Goal: Task Accomplishment & Management: Manage account settings

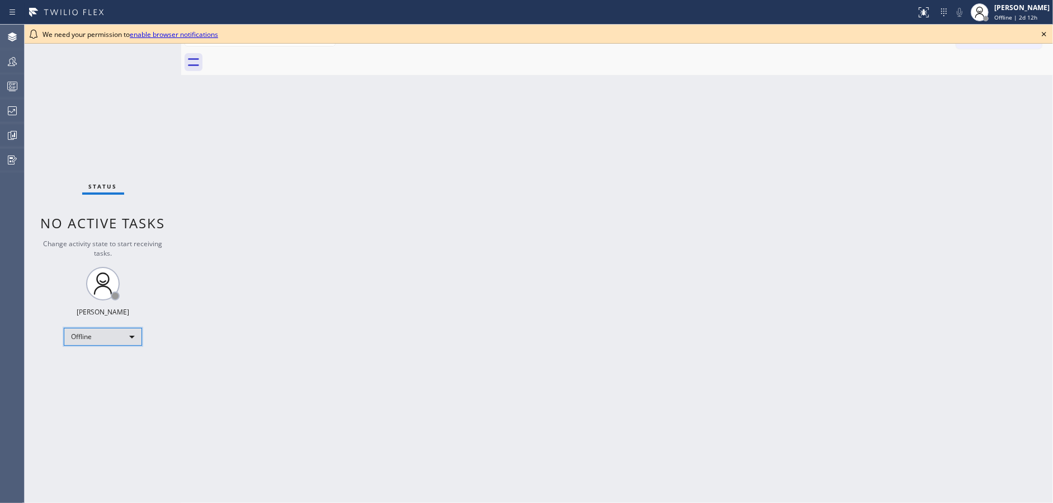
click at [101, 338] on div "Offline" at bounding box center [103, 337] width 78 height 18
click at [105, 365] on li "Available" at bounding box center [102, 365] width 76 height 13
click at [1042, 32] on icon at bounding box center [1044, 34] width 4 height 4
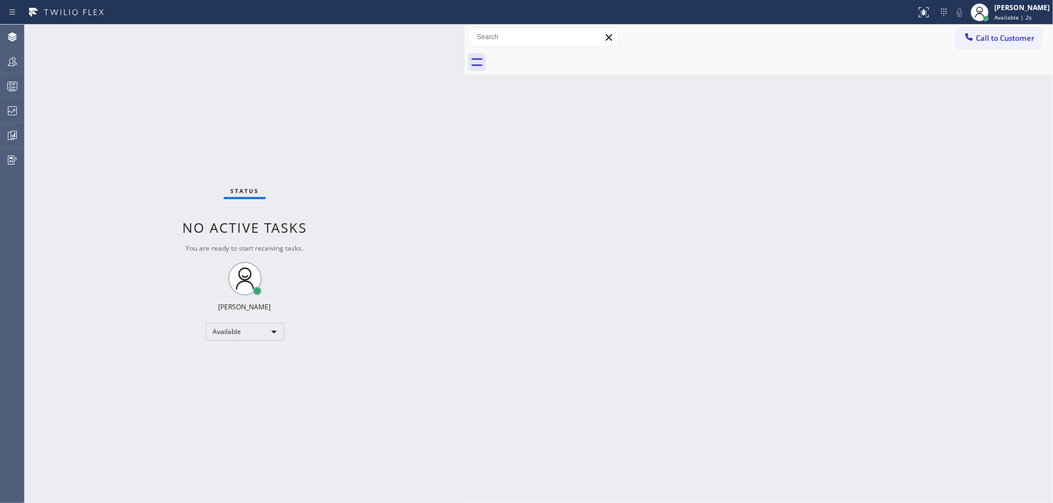
drag, startPoint x: 179, startPoint y: 32, endPoint x: 463, endPoint y: 23, distance: 283.7
click at [463, 23] on div "Status report No issues detected If you experience an issue, please download th…" at bounding box center [526, 251] width 1053 height 503
click at [249, 326] on div "Available" at bounding box center [245, 332] width 78 height 18
click at [242, 372] on li "Unavailable" at bounding box center [244, 374] width 76 height 13
click at [6, 82] on icon at bounding box center [12, 85] width 13 height 13
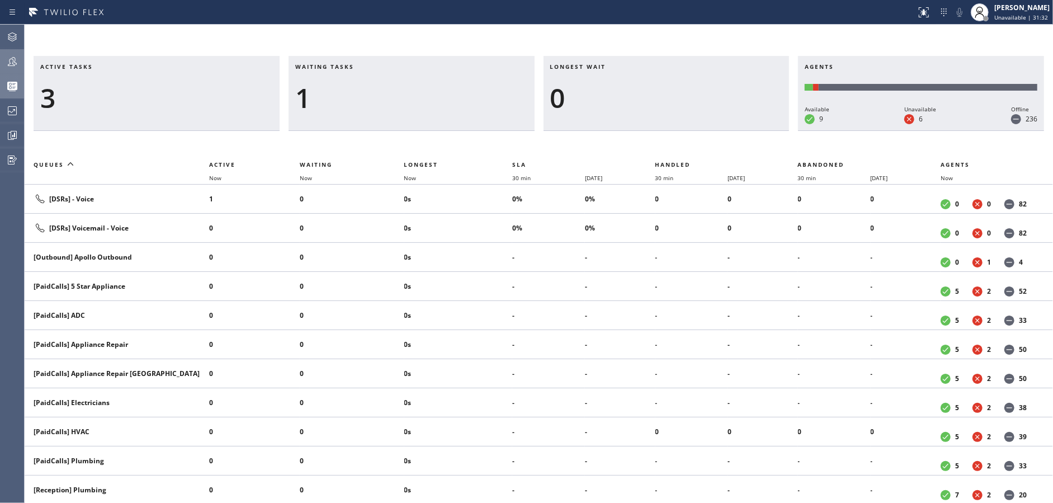
drag, startPoint x: 2, startPoint y: 54, endPoint x: 9, endPoint y: 54, distance: 6.7
click at [9, 55] on div at bounding box center [12, 61] width 25 height 13
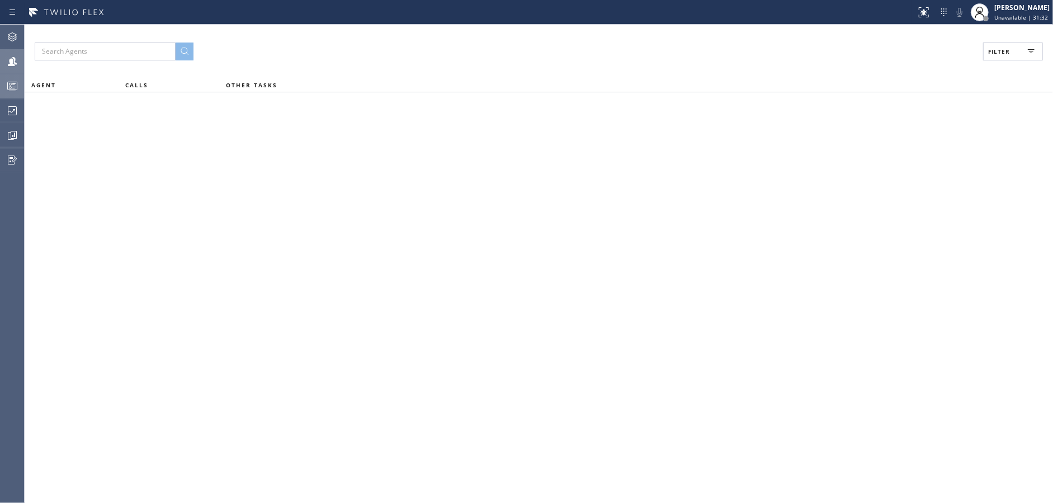
click at [988, 50] on span "Filter" at bounding box center [999, 52] width 22 height 8
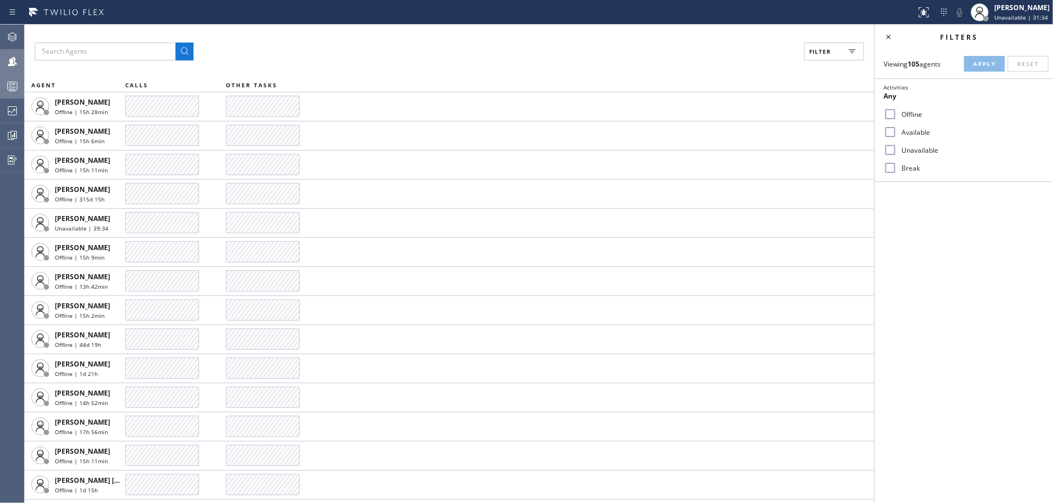
click at [890, 132] on input "Available" at bounding box center [890, 131] width 13 height 13
checkbox input "true"
click at [891, 150] on input "Unavailable" at bounding box center [890, 149] width 13 height 13
checkbox input "true"
click at [889, 162] on input "Break" at bounding box center [890, 167] width 13 height 13
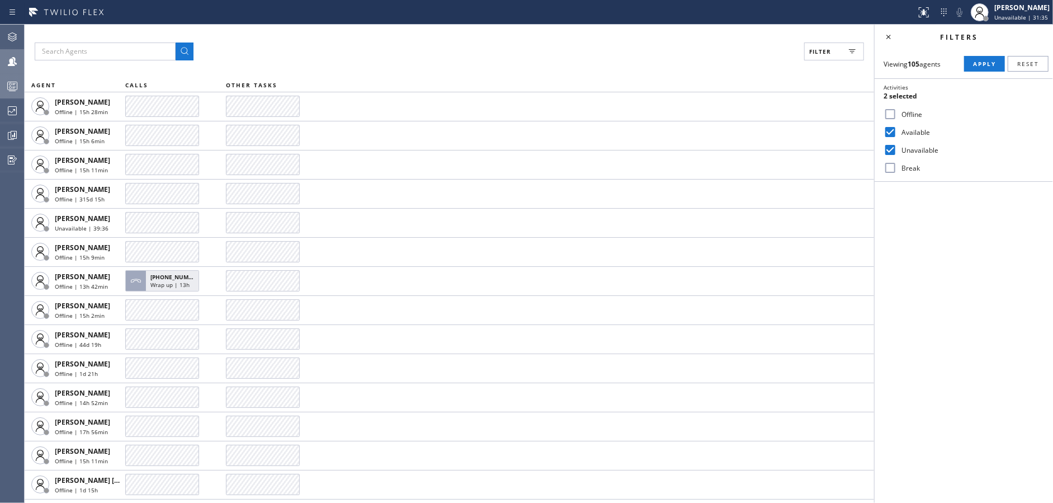
checkbox input "true"
click at [992, 59] on button "Apply" at bounding box center [984, 64] width 41 height 16
click at [890, 33] on icon at bounding box center [888, 36] width 13 height 13
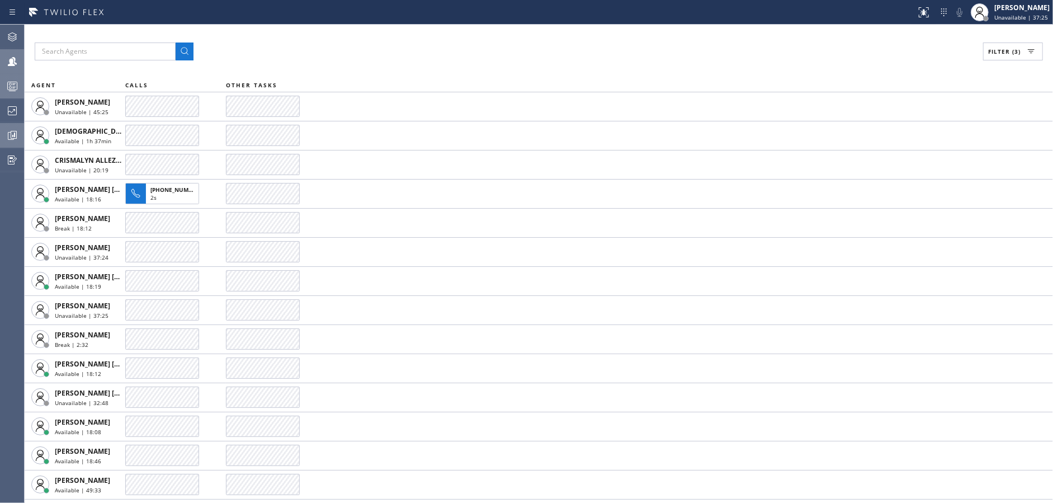
click at [0, 123] on button "Analyze" at bounding box center [12, 135] width 24 height 25
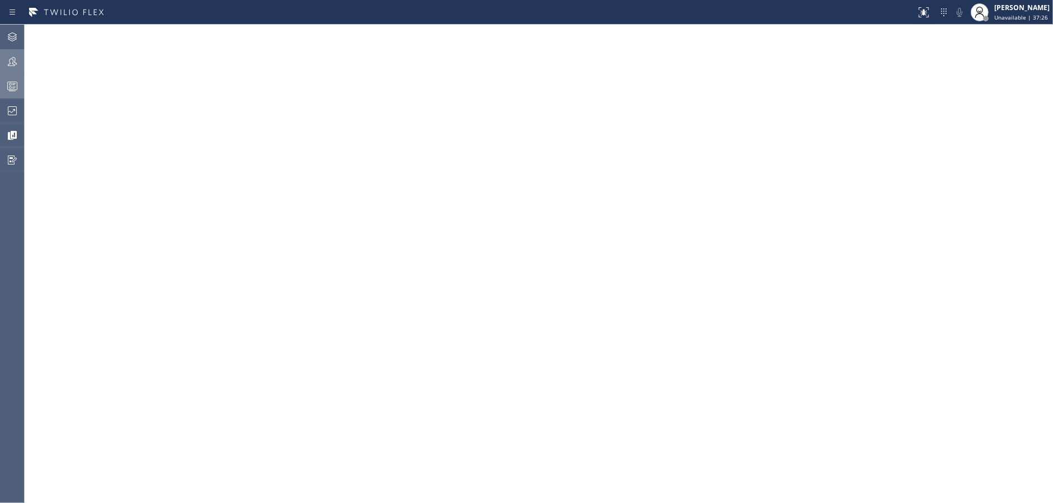
click at [3, 79] on div at bounding box center [12, 85] width 25 height 13
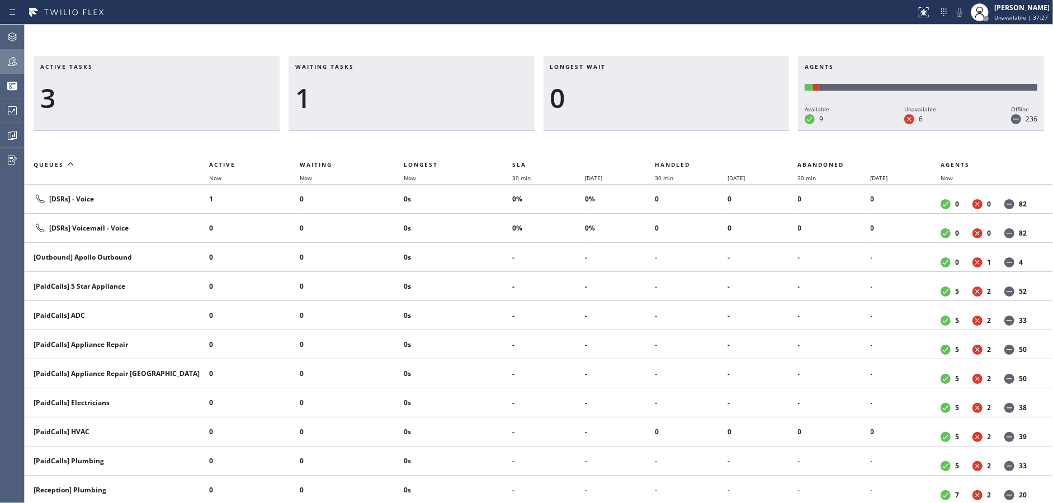
click at [4, 60] on div at bounding box center [12, 61] width 25 height 13
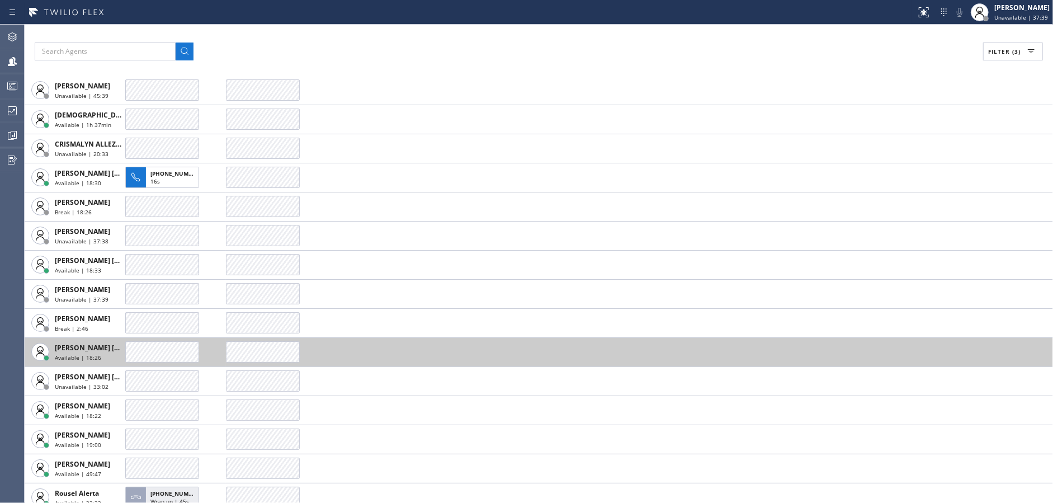
scroll to position [25, 0]
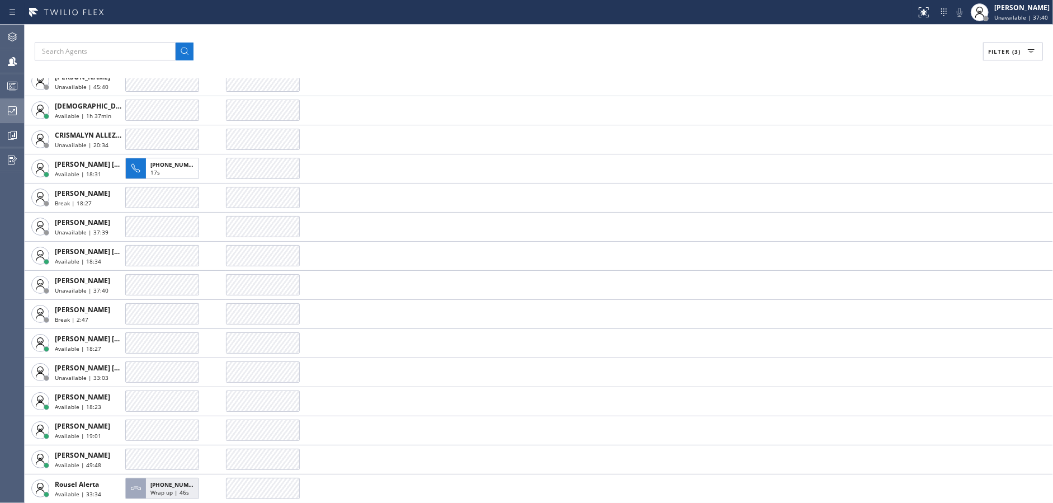
click at [1, 109] on div at bounding box center [12, 110] width 25 height 13
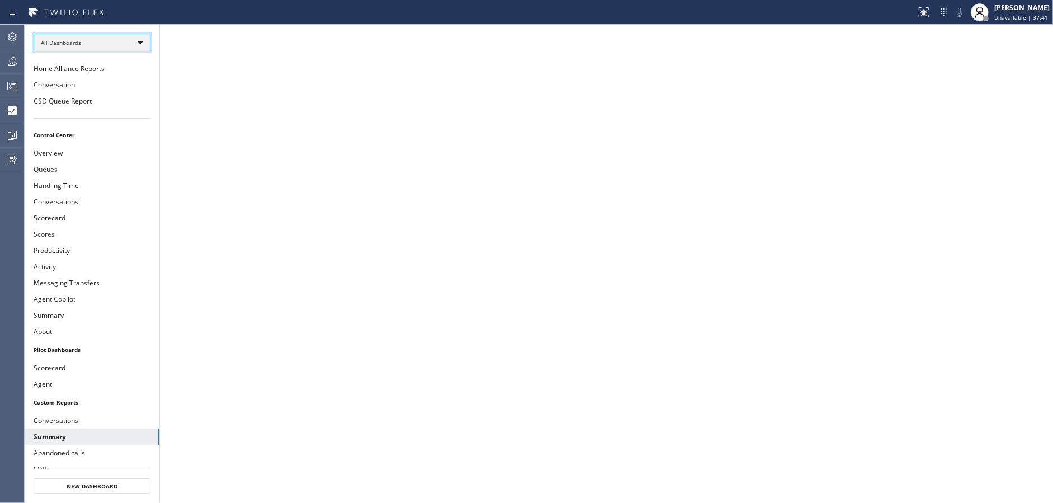
click at [119, 49] on div "All Dashboards" at bounding box center [92, 43] width 117 height 18
click at [111, 115] on li "Custom Reports" at bounding box center [91, 113] width 115 height 13
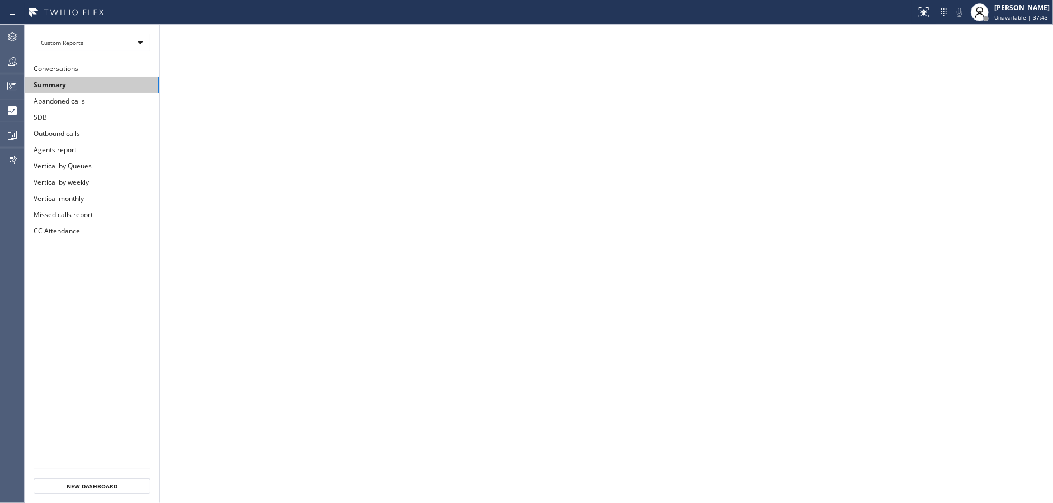
click at [109, 86] on button "Summary" at bounding box center [92, 85] width 135 height 16
click at [0, 91] on div at bounding box center [12, 85] width 25 height 13
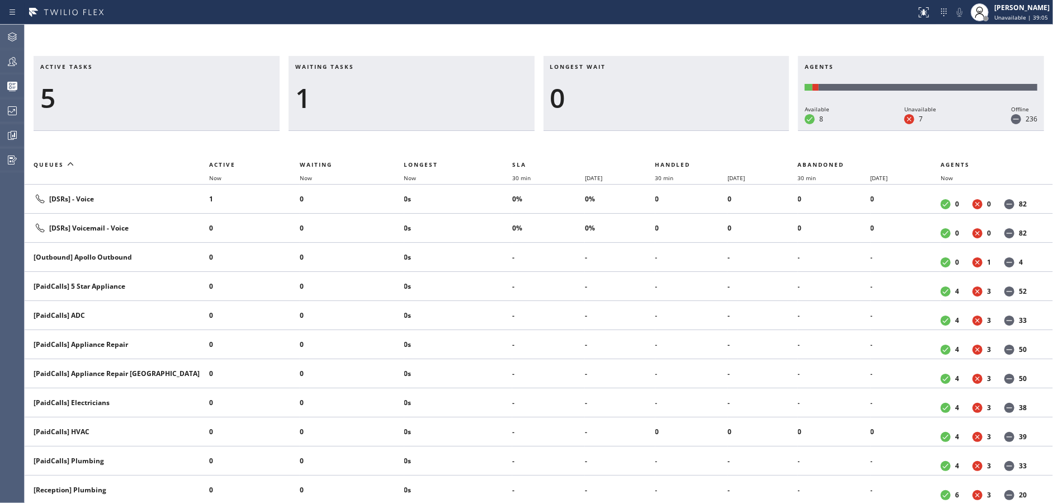
click at [435, 95] on div "1" at bounding box center [411, 98] width 233 height 32
click at [362, 100] on div "1" at bounding box center [411, 98] width 233 height 32
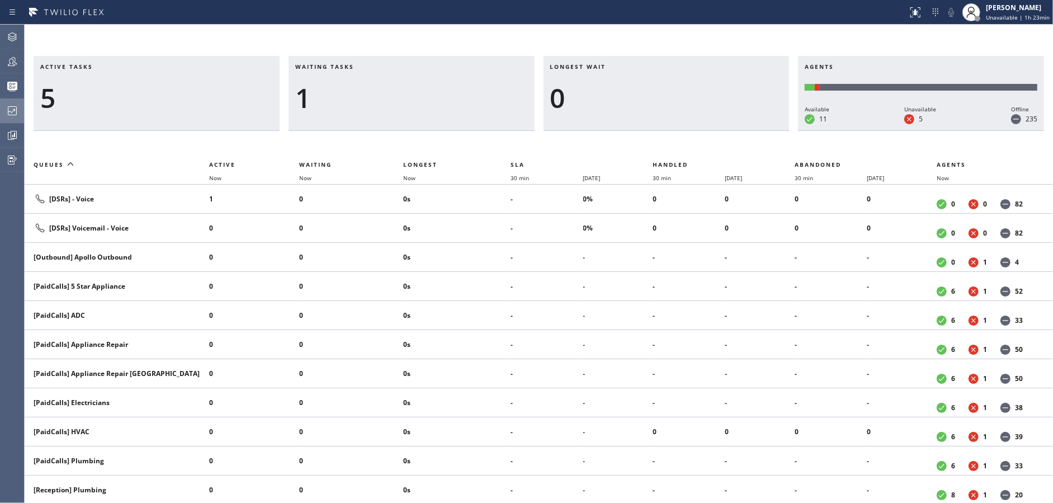
click at [0, 107] on div at bounding box center [12, 110] width 25 height 13
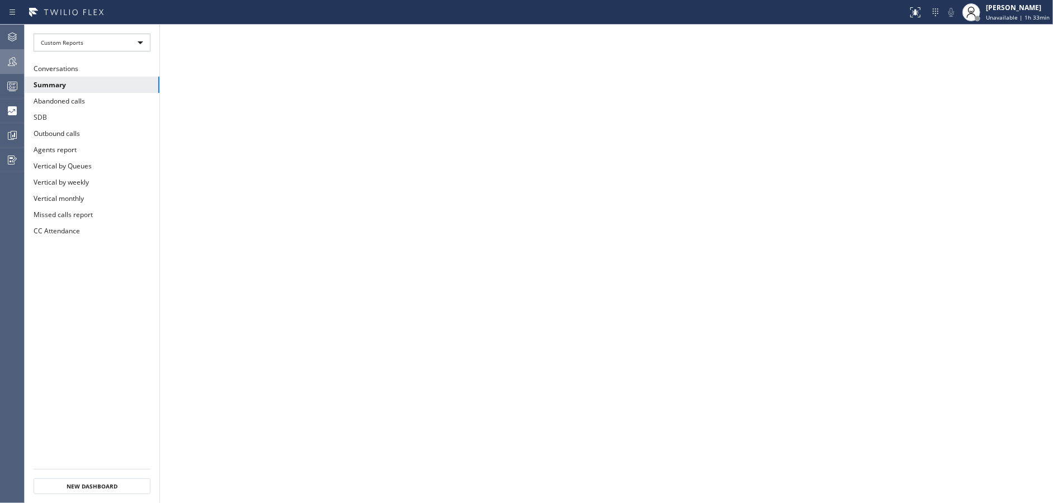
click at [6, 67] on icon at bounding box center [12, 61] width 13 height 13
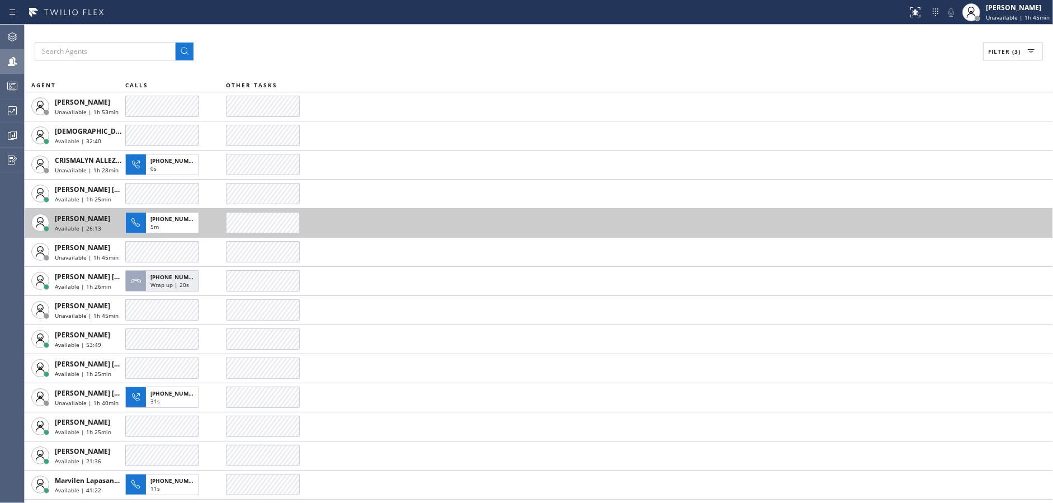
scroll to position [83, 0]
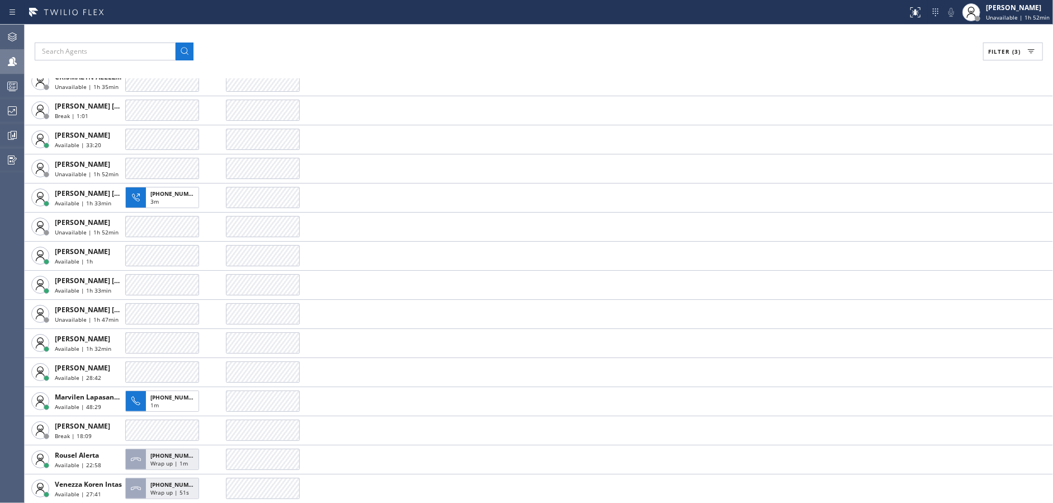
click at [354, 63] on div "Filter (3) AGENT CALLS OTHER TASKS Alynna Marie Pasumala Unavailable | 2h Chris…" at bounding box center [539, 264] width 1029 height 478
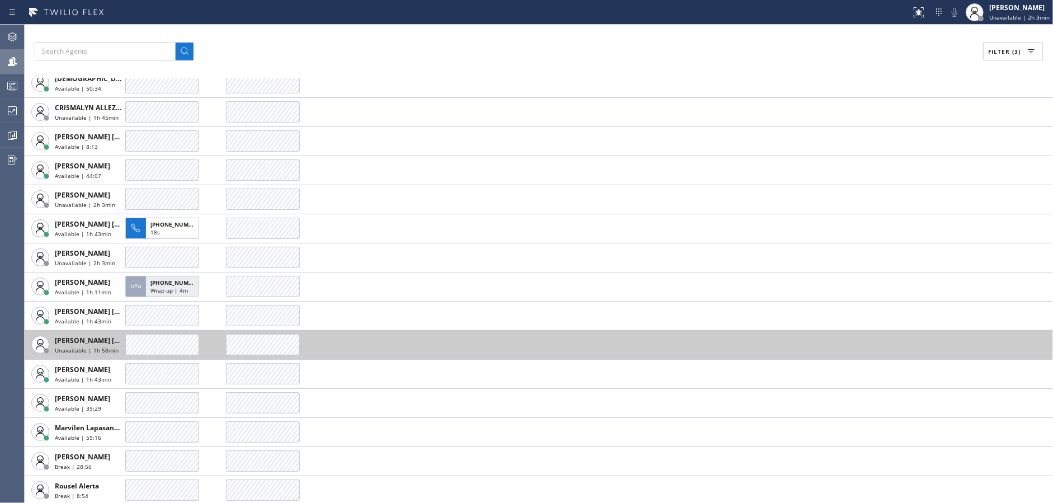
scroll to position [0, 0]
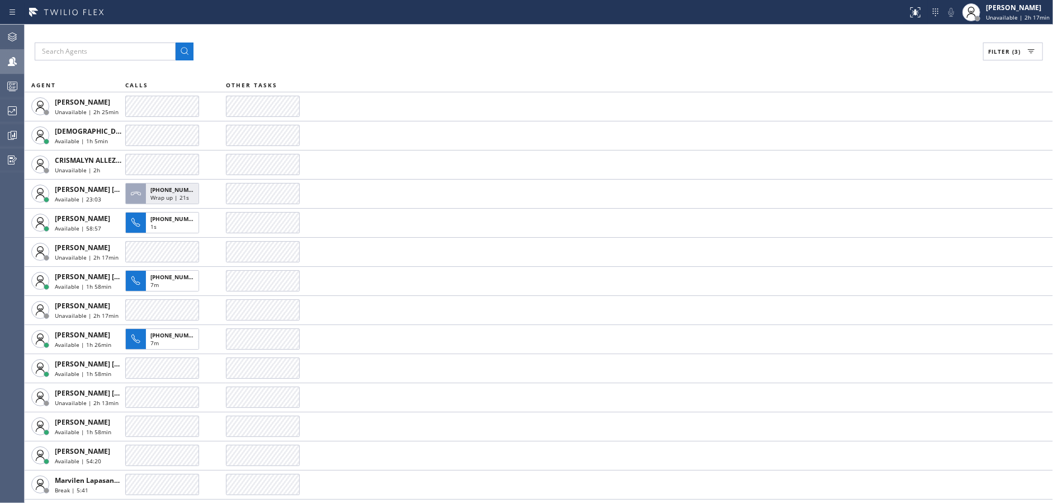
click at [364, 70] on div "Filter (3) AGENT CALLS OTHER TASKS Alynna Marie Pasumala Unavailable | 2h 25min…" at bounding box center [539, 264] width 1029 height 478
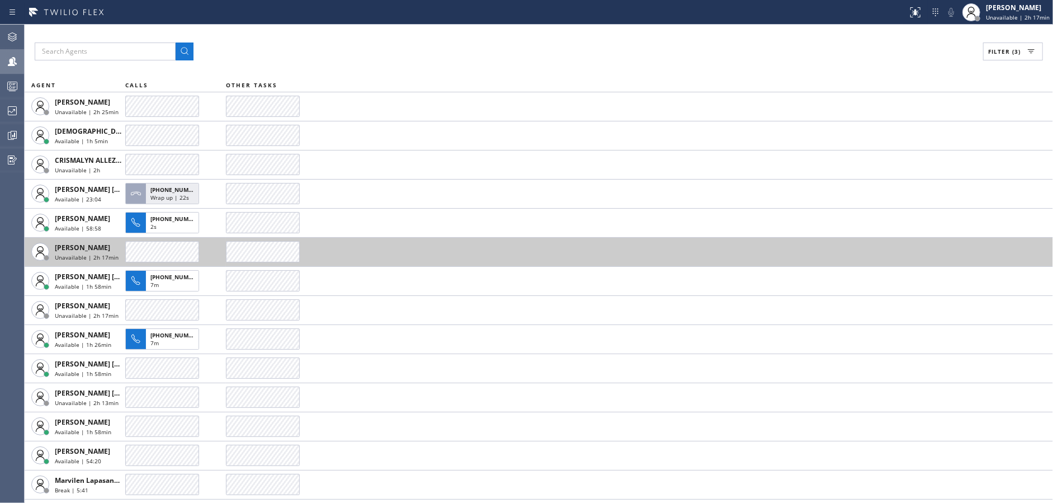
scroll to position [112, 0]
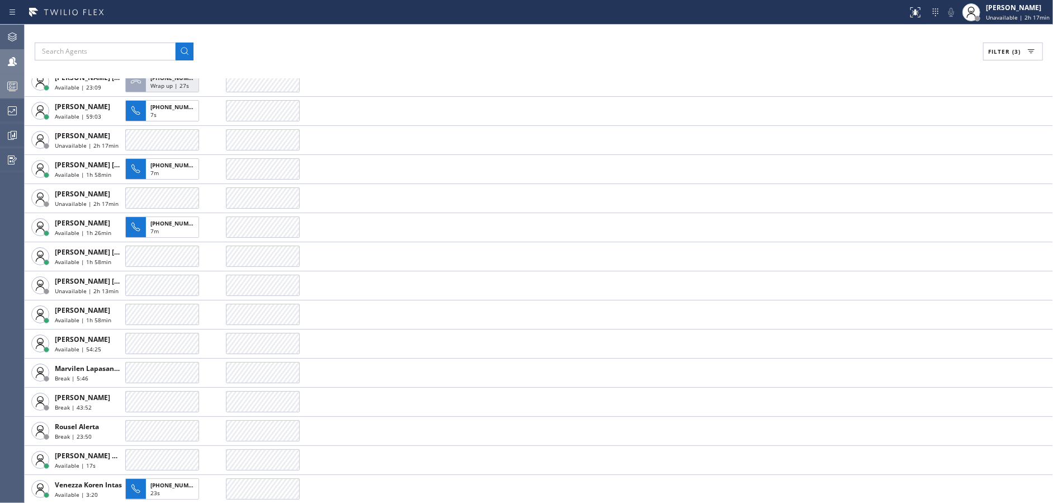
click at [8, 88] on icon at bounding box center [12, 85] width 13 height 13
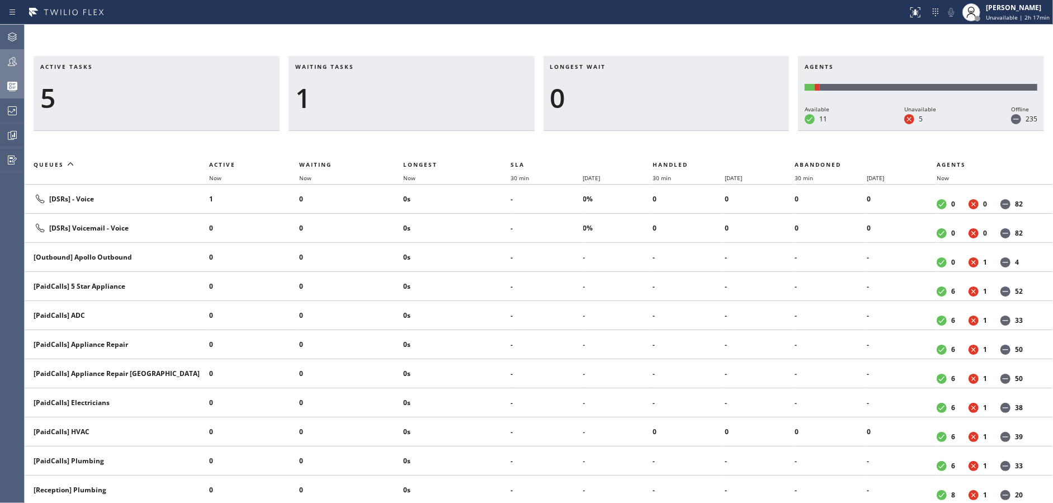
click at [0, 61] on div at bounding box center [12, 61] width 25 height 13
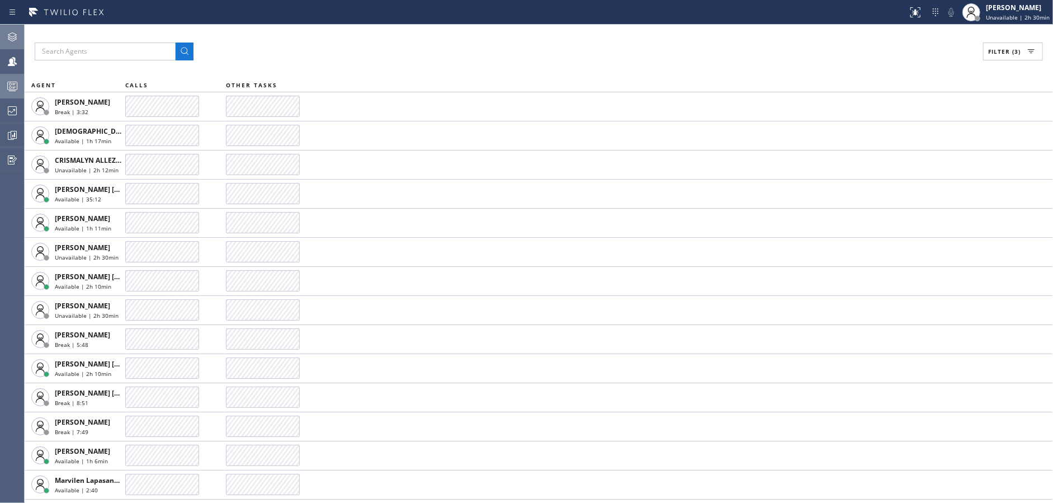
click at [11, 36] on icon at bounding box center [12, 36] width 9 height 9
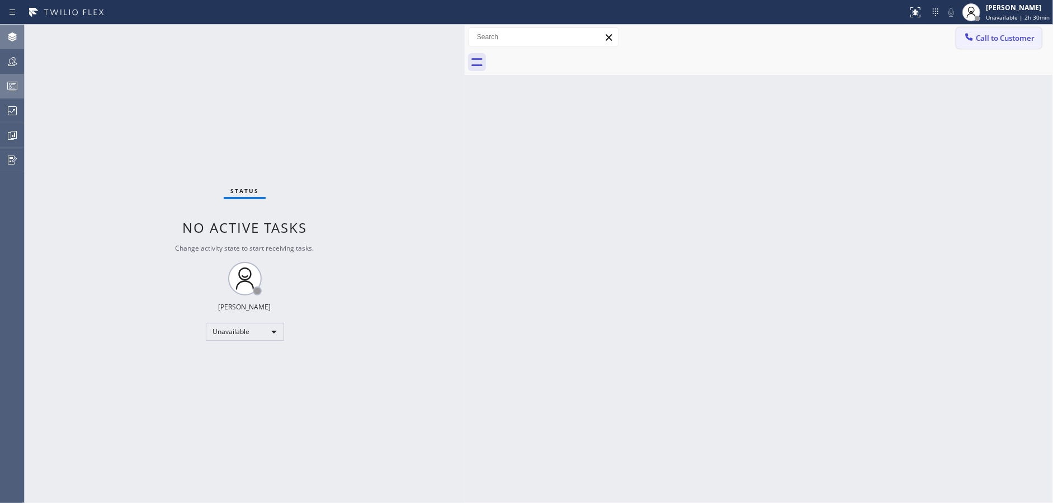
click at [991, 35] on span "Call to Customer" at bounding box center [1005, 38] width 59 height 10
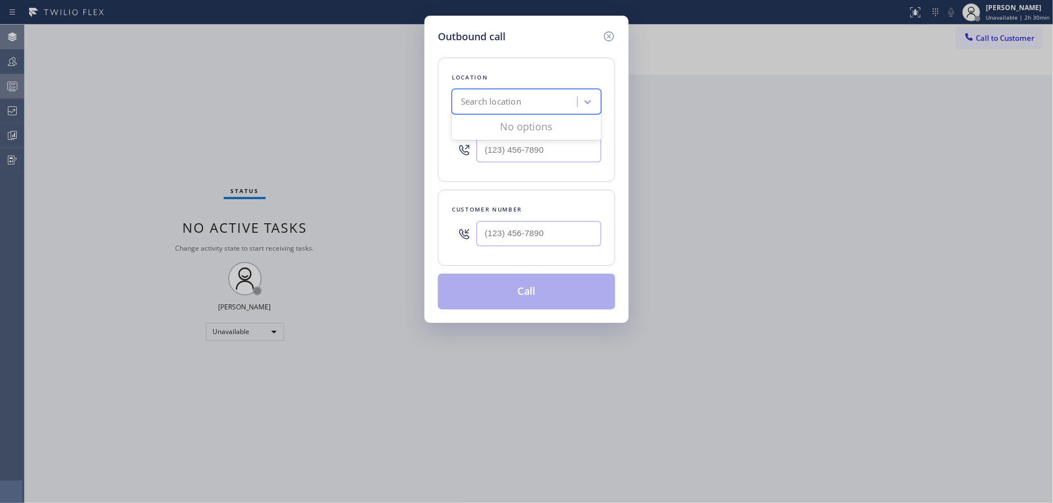
click at [514, 111] on div "Search location" at bounding box center [526, 101] width 149 height 25
type input "Top Yor"
click at [535, 125] on div "Top Yorba Linda Sub-Zero Repair" at bounding box center [526, 130] width 149 height 31
type input "(714) 970-4558"
drag, startPoint x: 556, startPoint y: 150, endPoint x: 444, endPoint y: 151, distance: 111.9
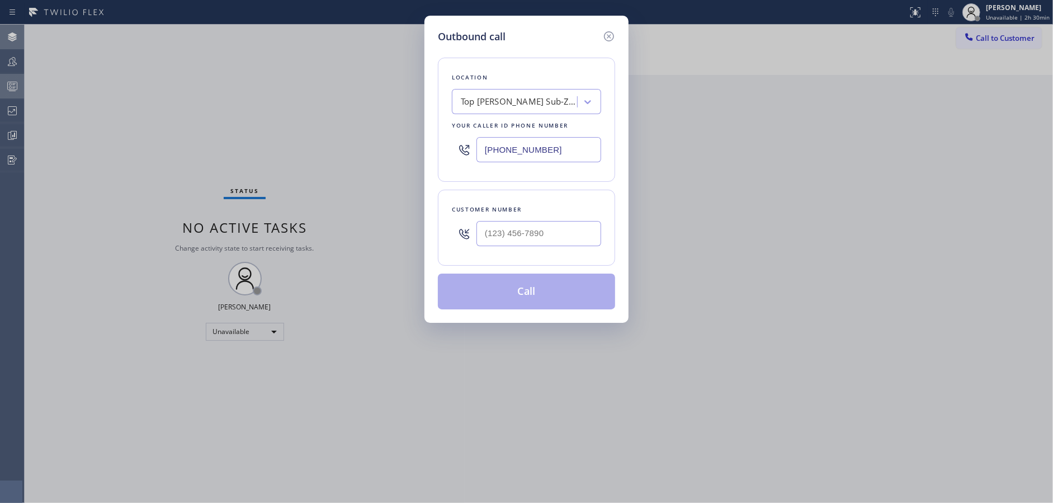
click at [444, 151] on div "Location Top Yorba Linda Sub-Zero Repair Your caller id phone number (714) 970-…" at bounding box center [526, 120] width 177 height 124
click at [608, 31] on icon at bounding box center [609, 36] width 10 height 10
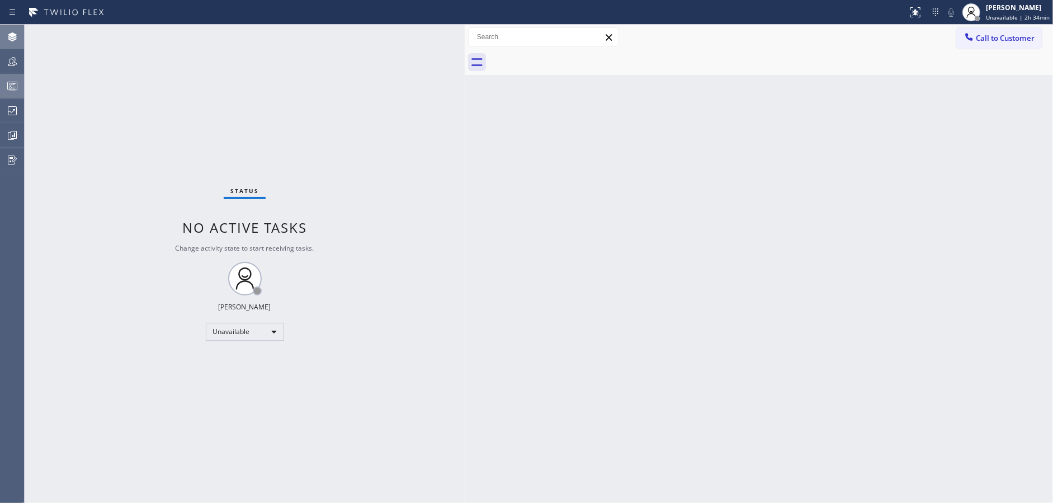
click at [4, 81] on div at bounding box center [12, 85] width 25 height 13
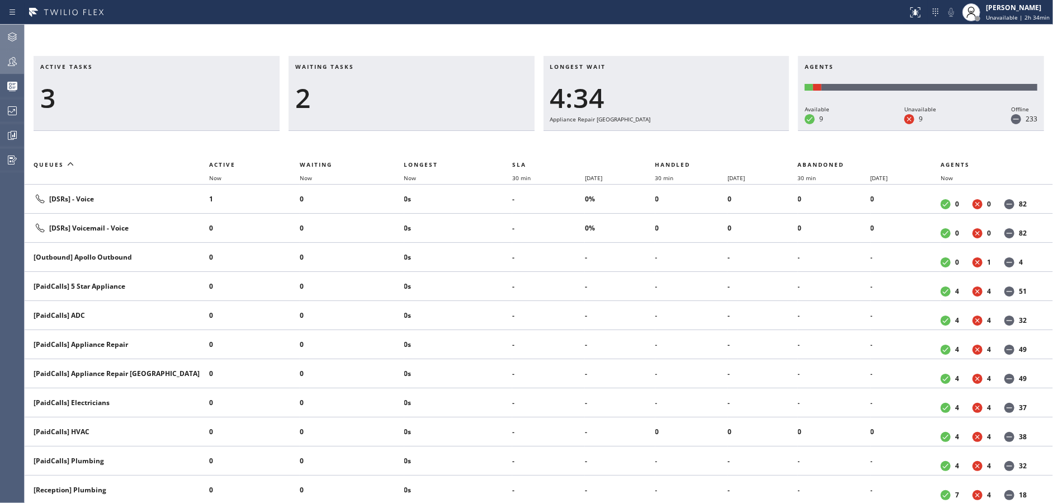
click at [8, 59] on icon at bounding box center [12, 61] width 13 height 13
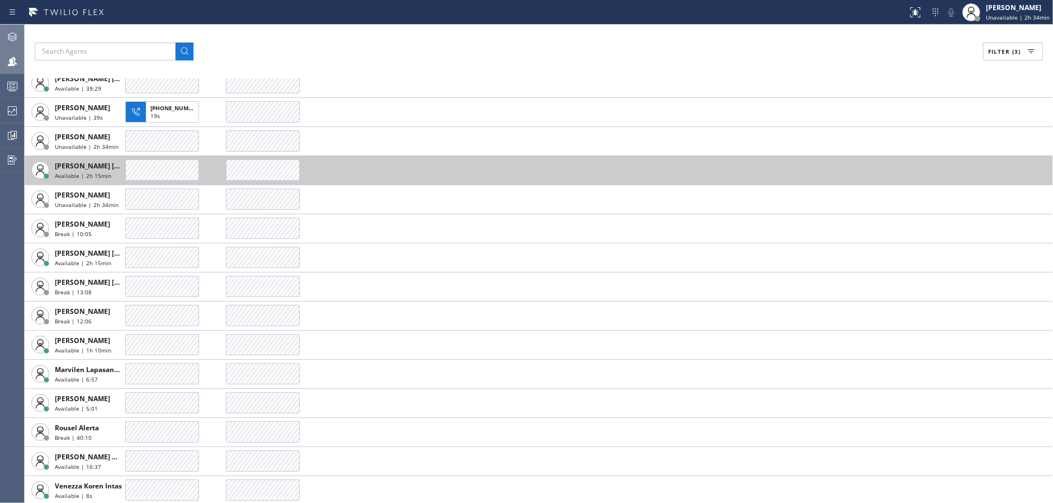
scroll to position [112, 0]
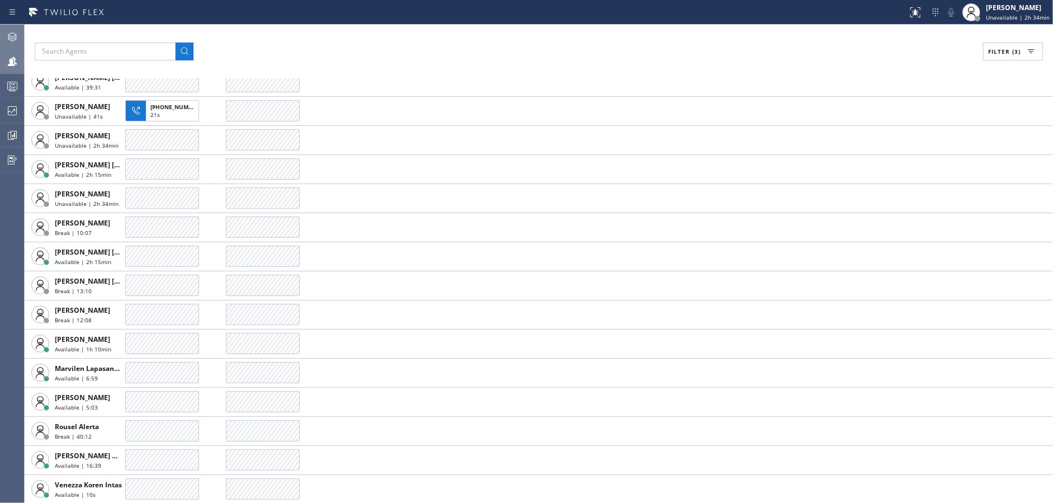
click at [997, 55] on span "Filter (3)" at bounding box center [1004, 52] width 32 height 8
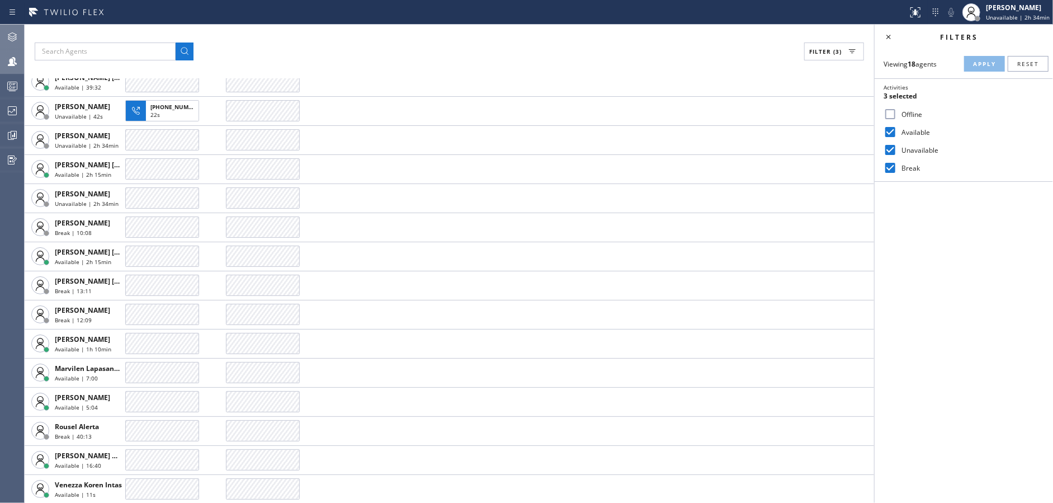
click at [892, 149] on input "Unavailable" at bounding box center [890, 149] width 13 height 13
checkbox input "false"
click at [895, 171] on input "Break" at bounding box center [890, 167] width 13 height 13
checkbox input "false"
click at [973, 66] on span "Apply" at bounding box center [984, 64] width 23 height 8
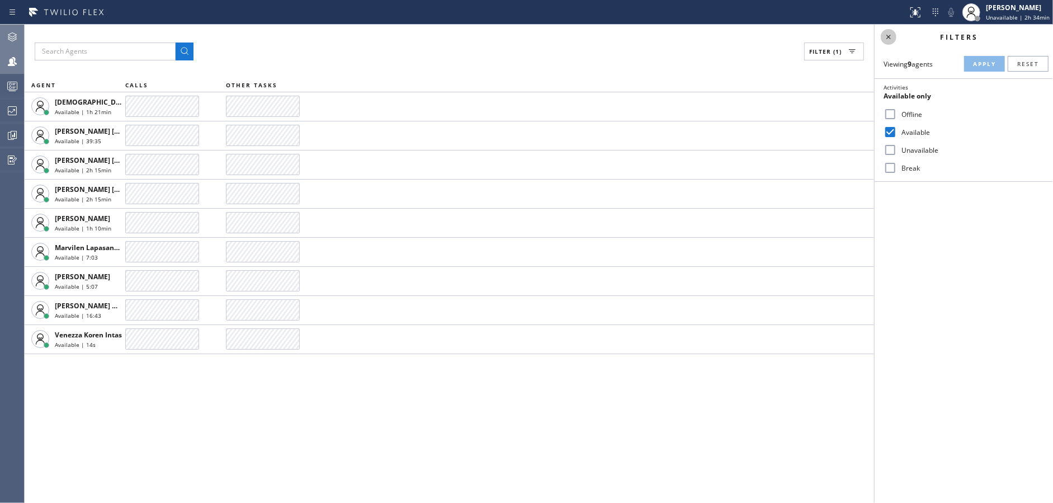
click at [889, 35] on icon at bounding box center [888, 36] width 13 height 13
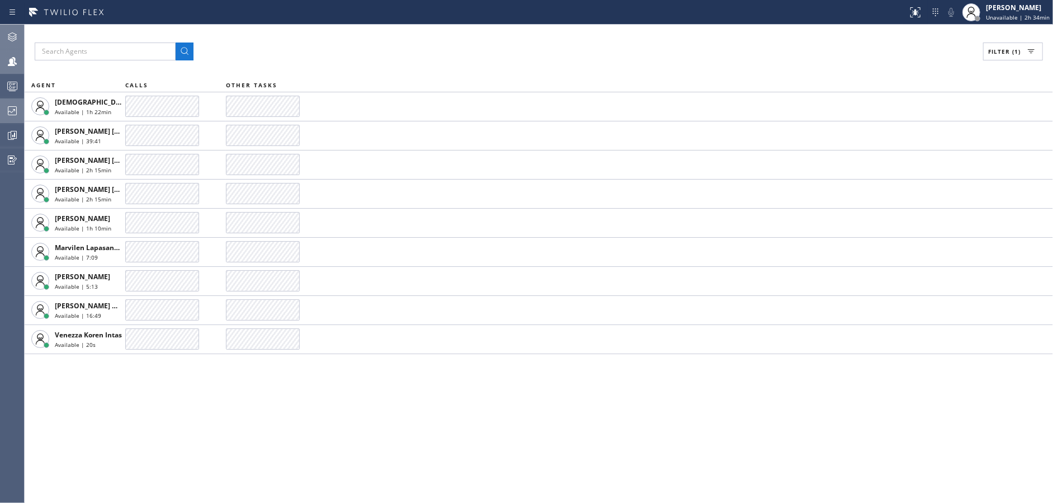
click at [0, 116] on div at bounding box center [12, 110] width 25 height 13
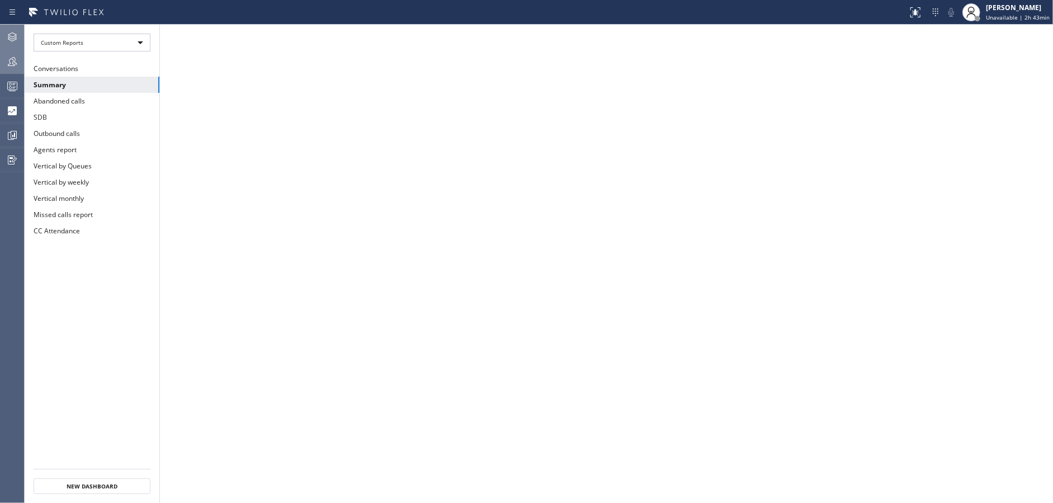
click at [8, 53] on div at bounding box center [12, 61] width 25 height 22
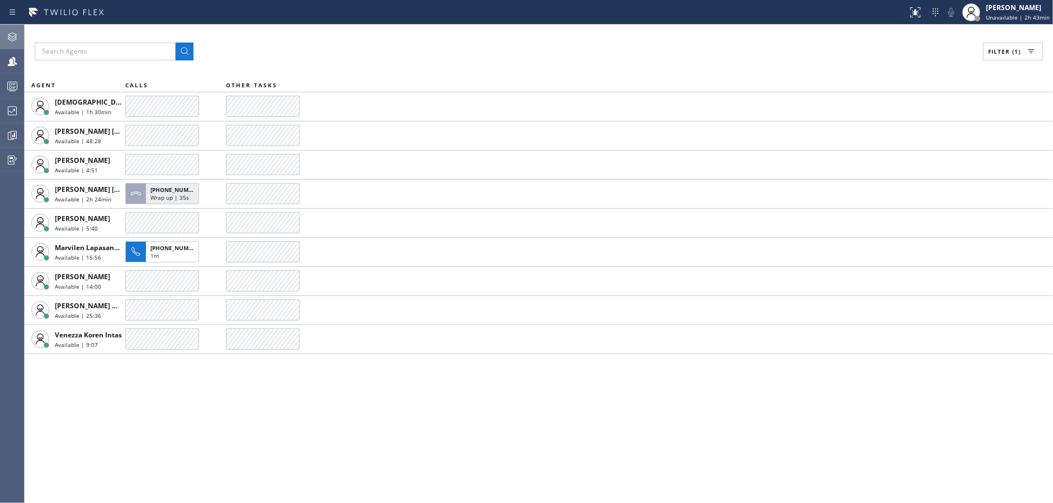
click at [987, 52] on button "Filter (1)" at bounding box center [1013, 52] width 60 height 18
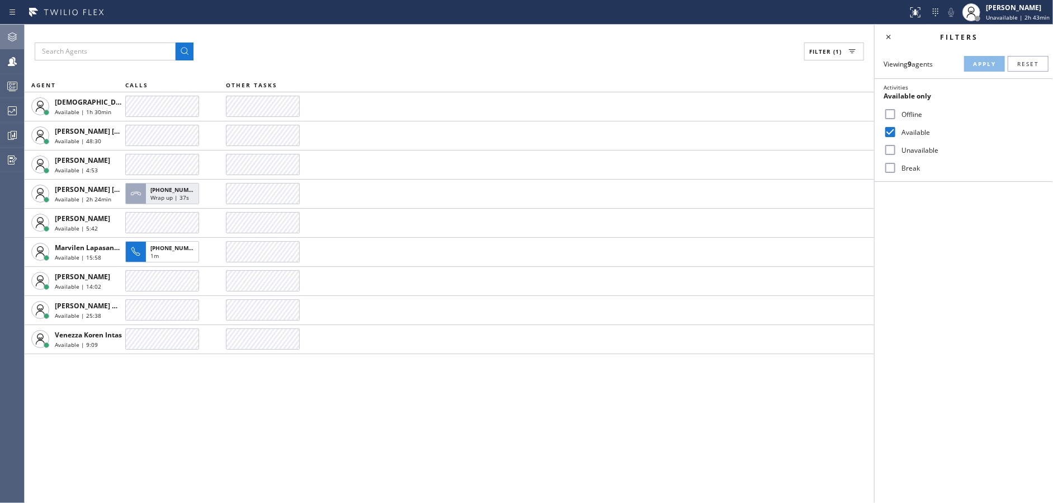
click at [892, 146] on input "Unavailable" at bounding box center [890, 149] width 13 height 13
checkbox input "true"
click at [892, 166] on input "Break" at bounding box center [890, 167] width 13 height 13
checkbox input "true"
click at [976, 57] on button "Apply" at bounding box center [984, 64] width 41 height 16
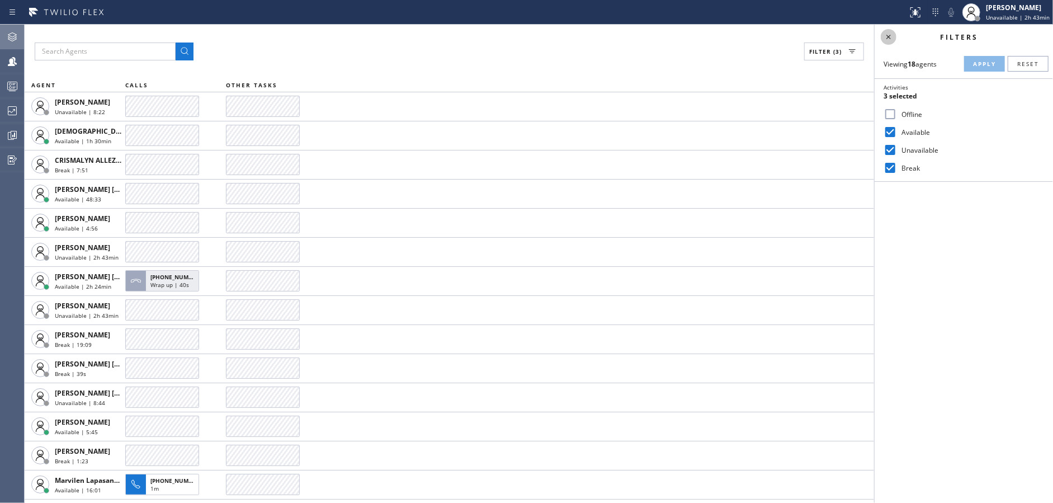
click at [889, 39] on icon at bounding box center [888, 36] width 13 height 13
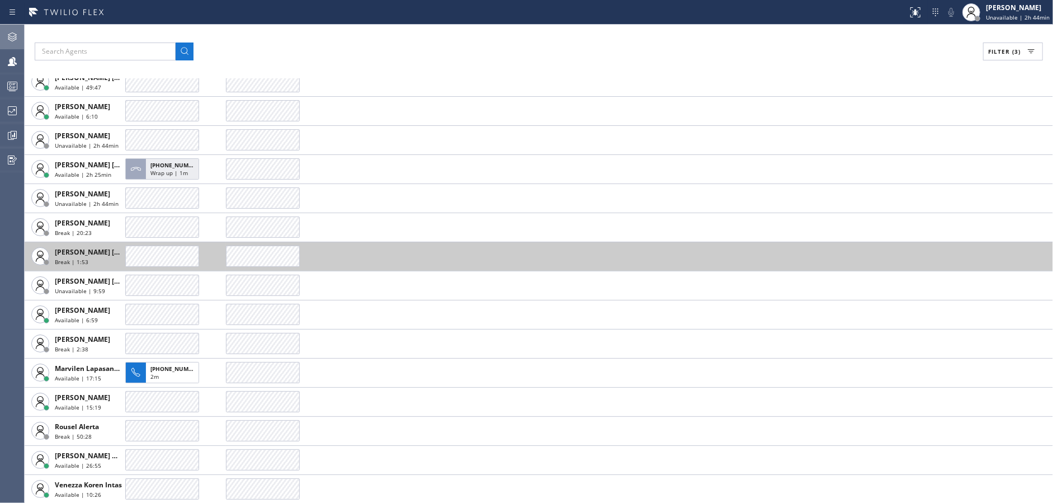
scroll to position [112, 0]
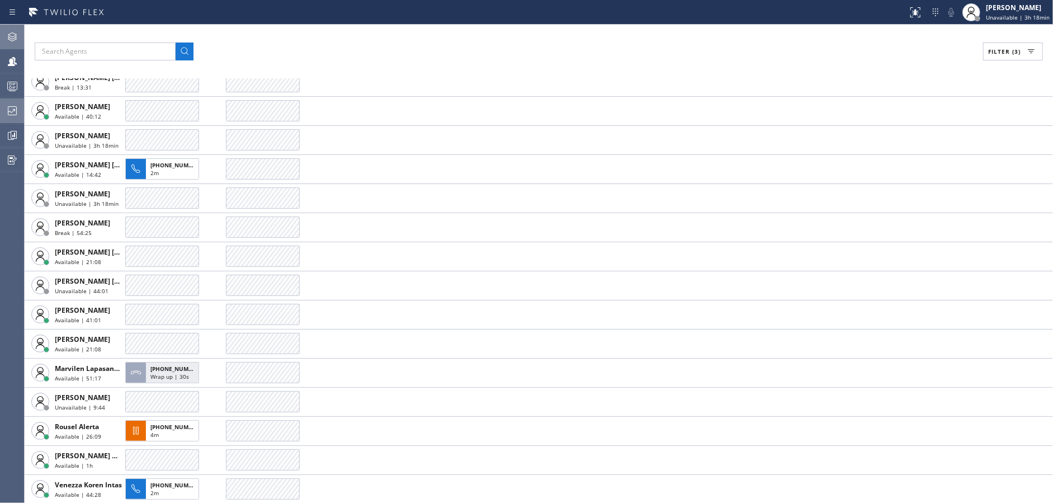
click at [4, 115] on div at bounding box center [12, 110] width 25 height 13
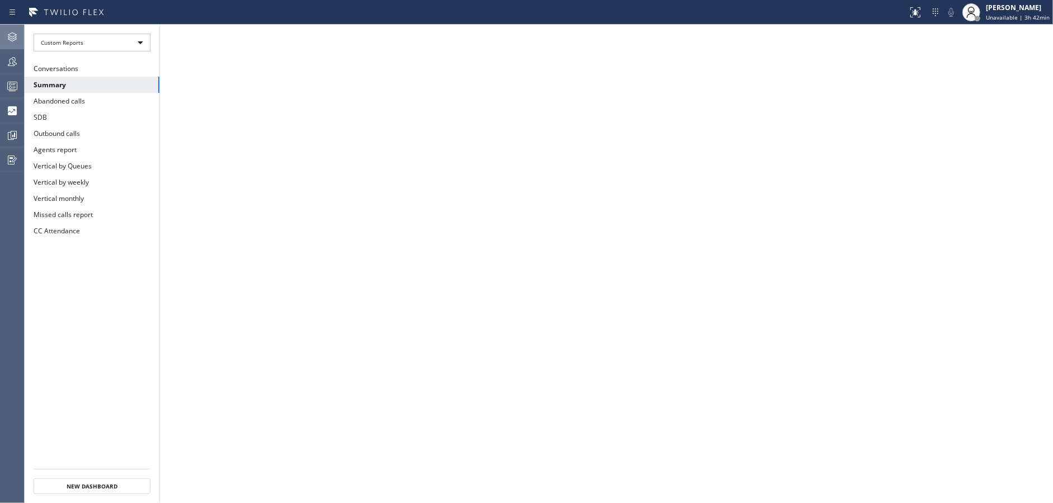
click at [4, 65] on div at bounding box center [12, 61] width 25 height 13
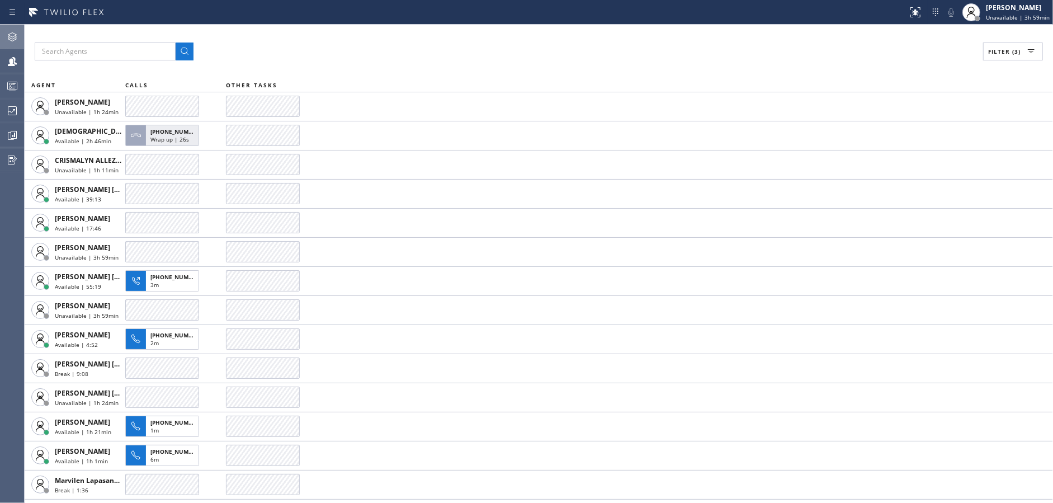
click at [316, 52] on div "Filter (3)" at bounding box center [539, 52] width 1008 height 18
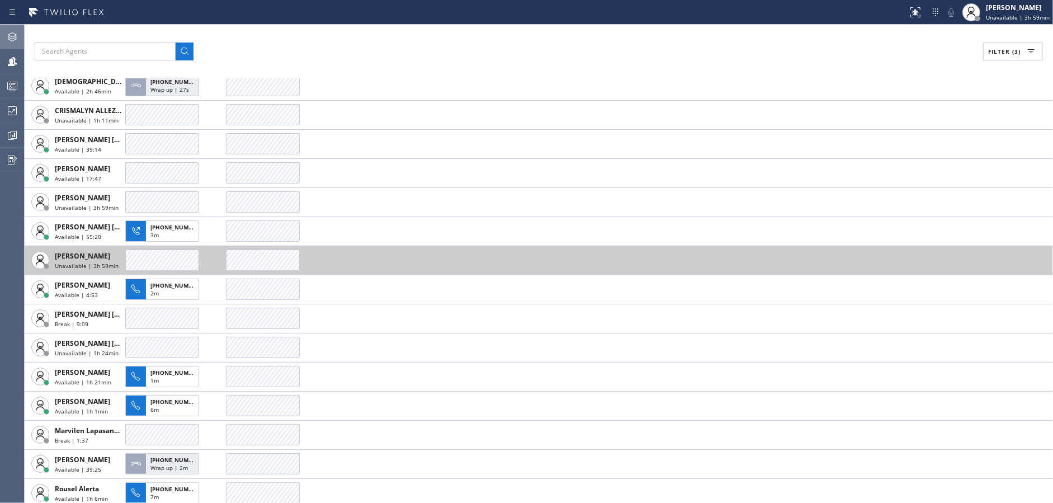
scroll to position [112, 0]
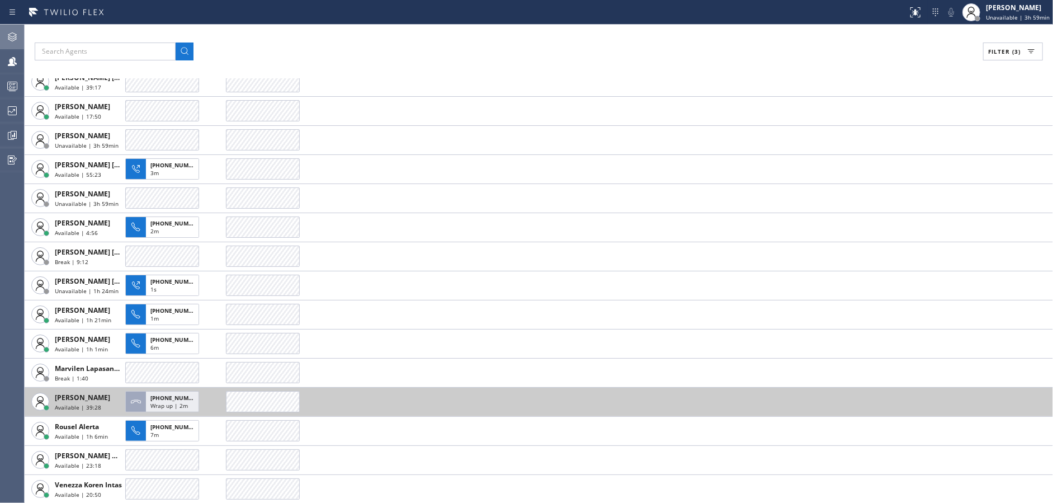
click at [773, 398] on td at bounding box center [639, 401] width 827 height 29
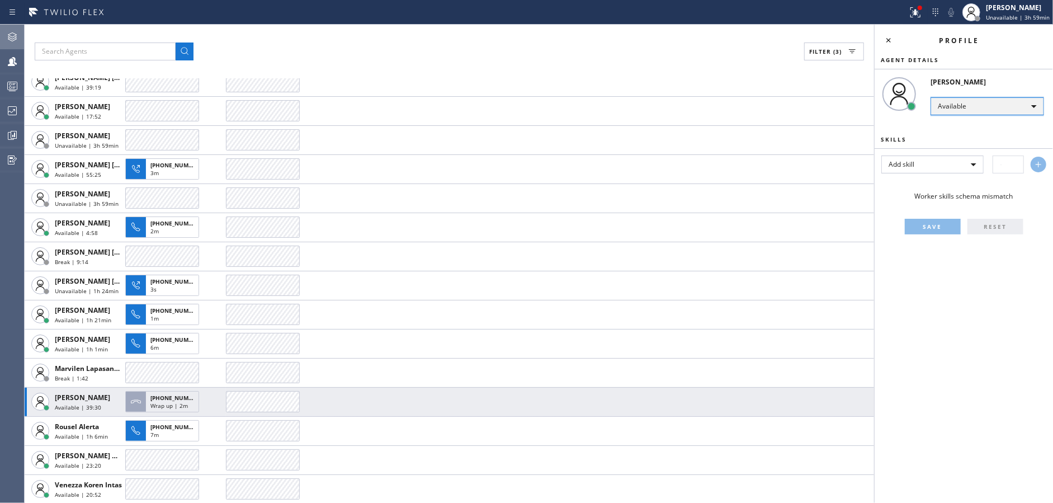
click at [954, 106] on div "Available" at bounding box center [988, 106] width 114 height 18
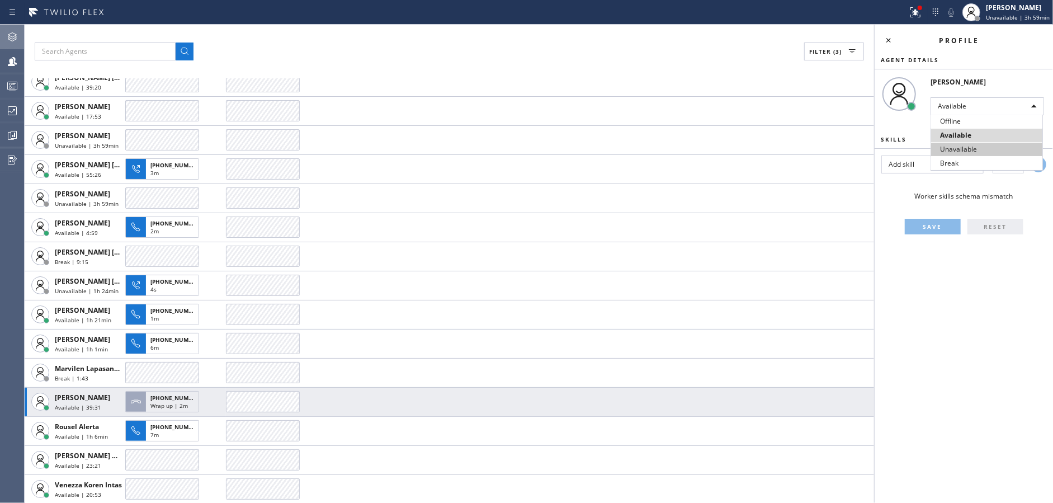
click at [957, 149] on li "Unavailable" at bounding box center [986, 149] width 111 height 13
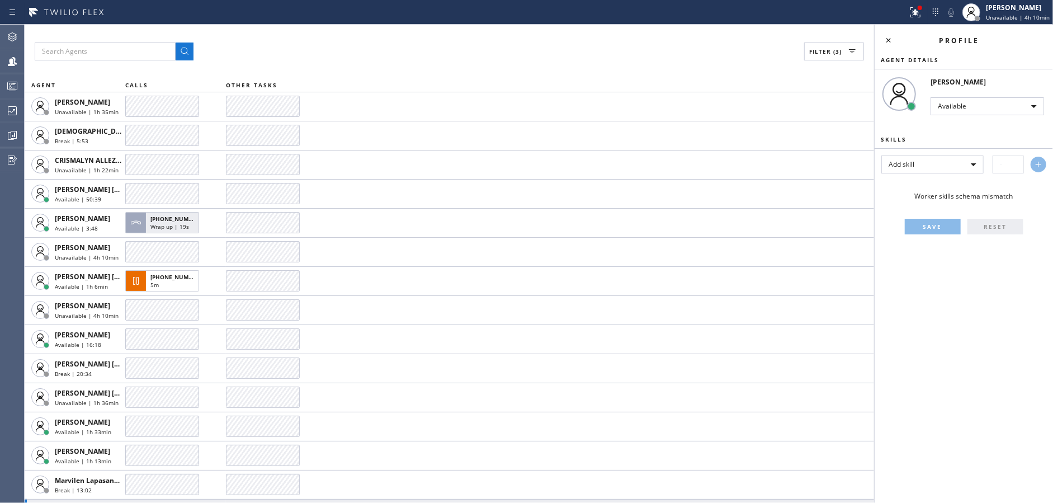
scroll to position [112, 0]
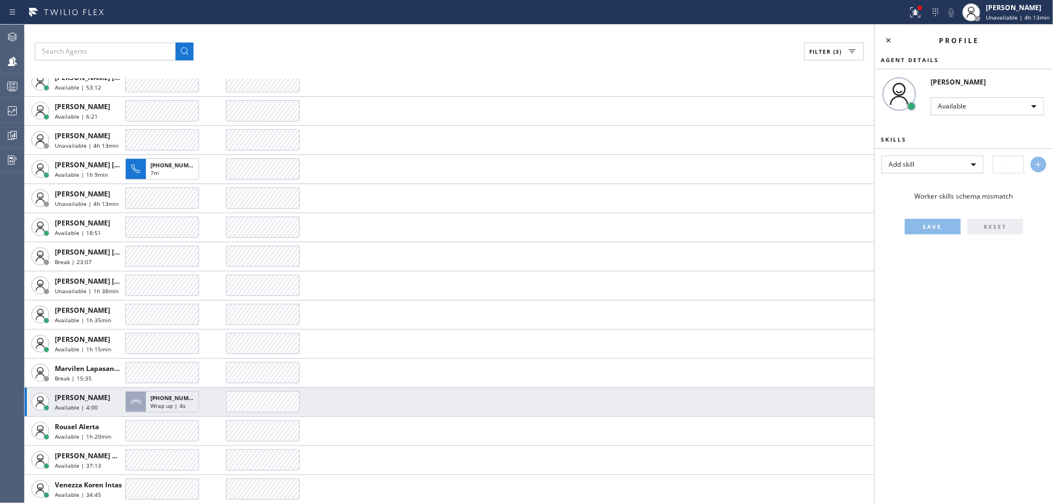
click at [436, 43] on div "Filter (3)" at bounding box center [449, 52] width 829 height 18
click at [7, 107] on icon at bounding box center [12, 110] width 13 height 13
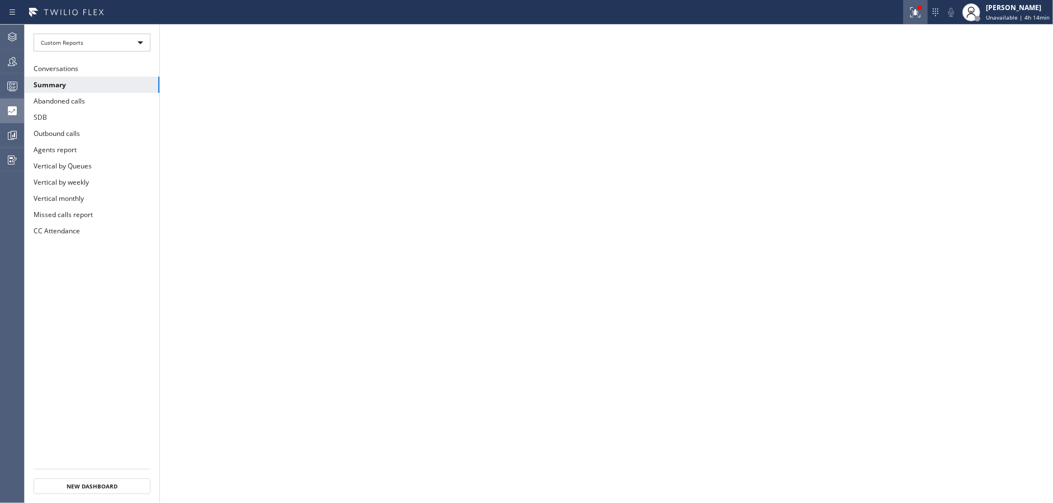
click at [921, 11] on icon at bounding box center [915, 12] width 13 height 13
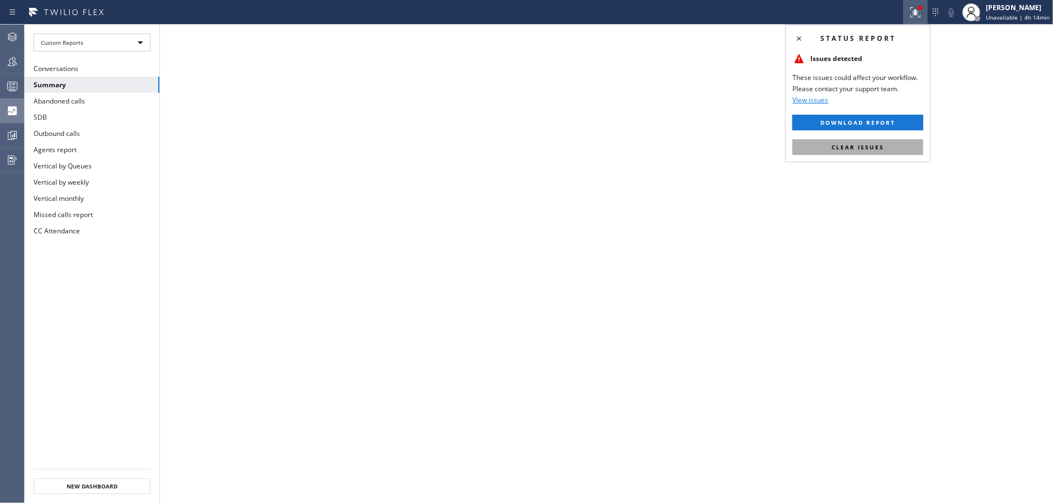
click at [891, 147] on button "Clear issues" at bounding box center [858, 147] width 131 height 16
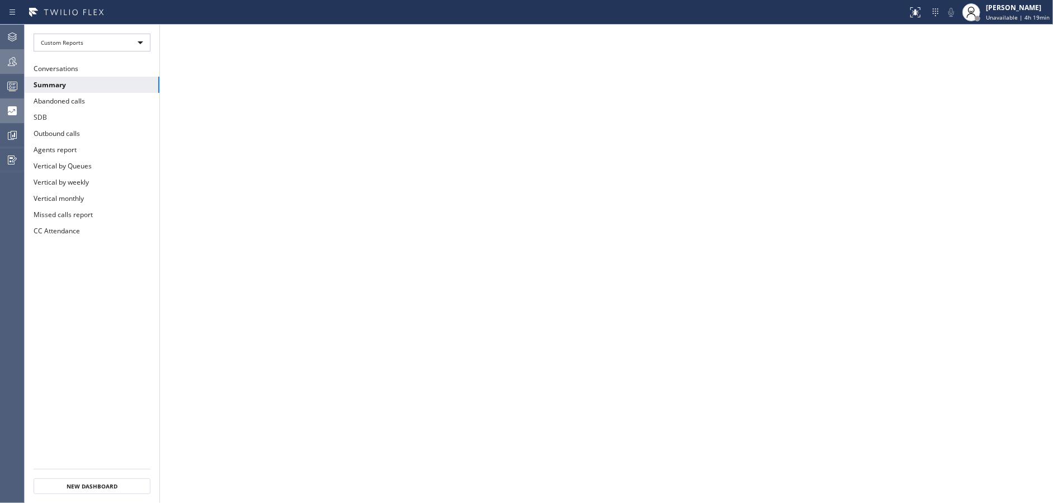
click at [14, 63] on icon at bounding box center [12, 61] width 13 height 13
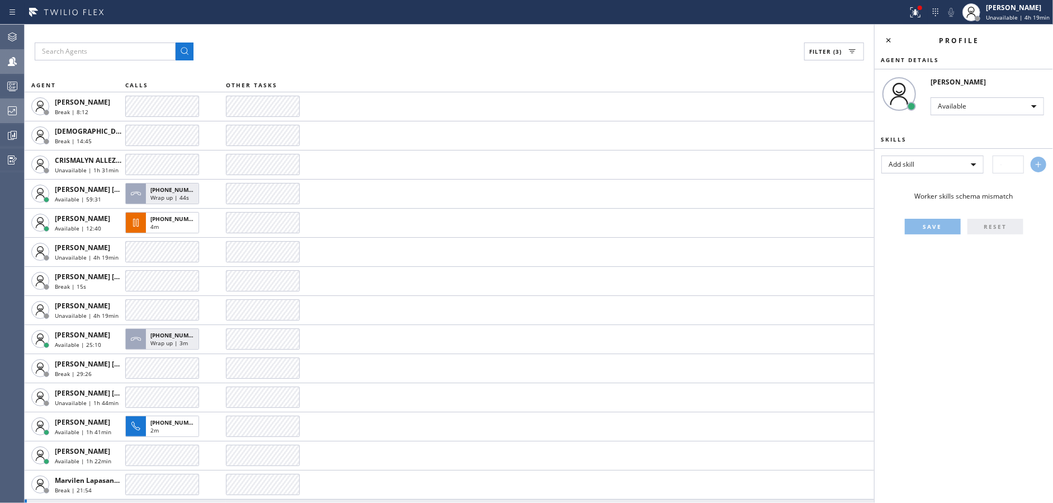
scroll to position [112, 0]
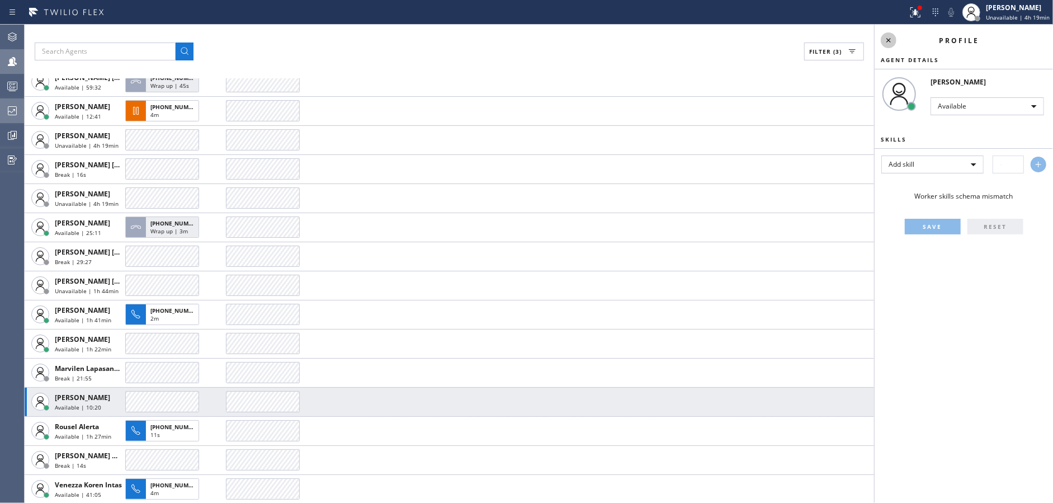
click at [884, 37] on icon at bounding box center [888, 40] width 13 height 13
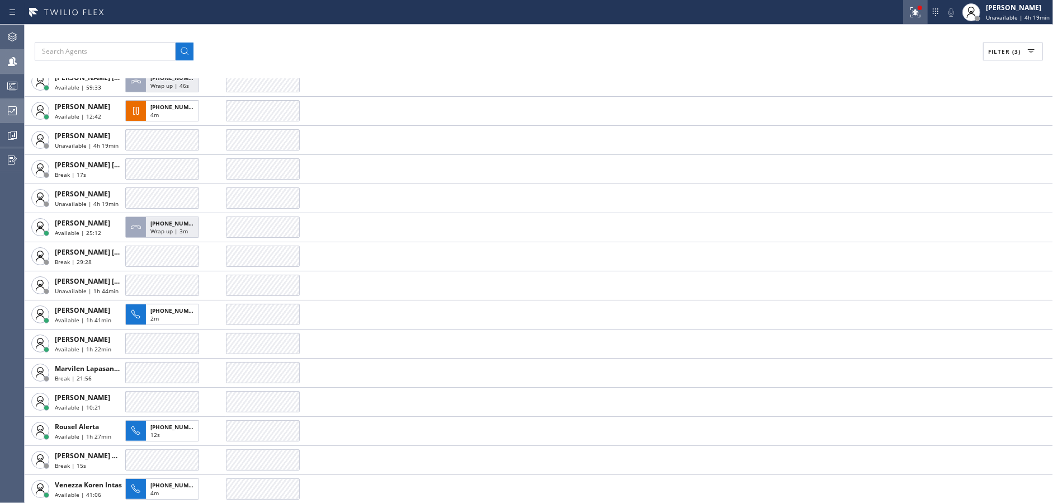
click at [920, 17] on icon at bounding box center [915, 12] width 13 height 13
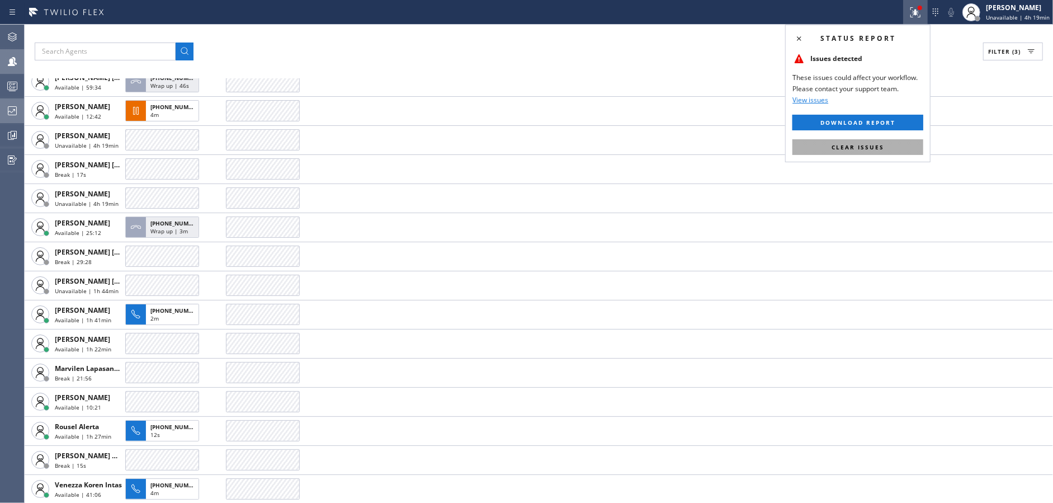
click at [895, 147] on button "Clear issues" at bounding box center [858, 147] width 131 height 16
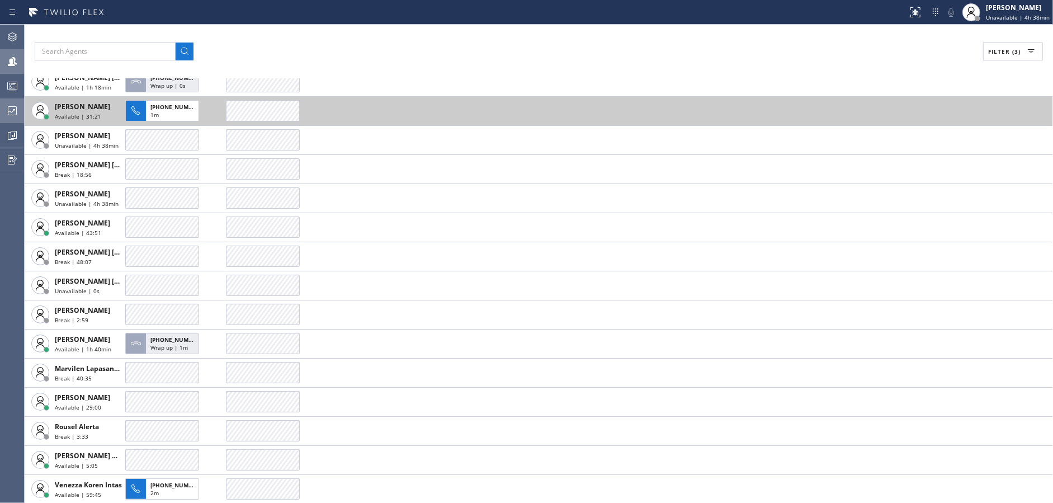
scroll to position [112, 0]
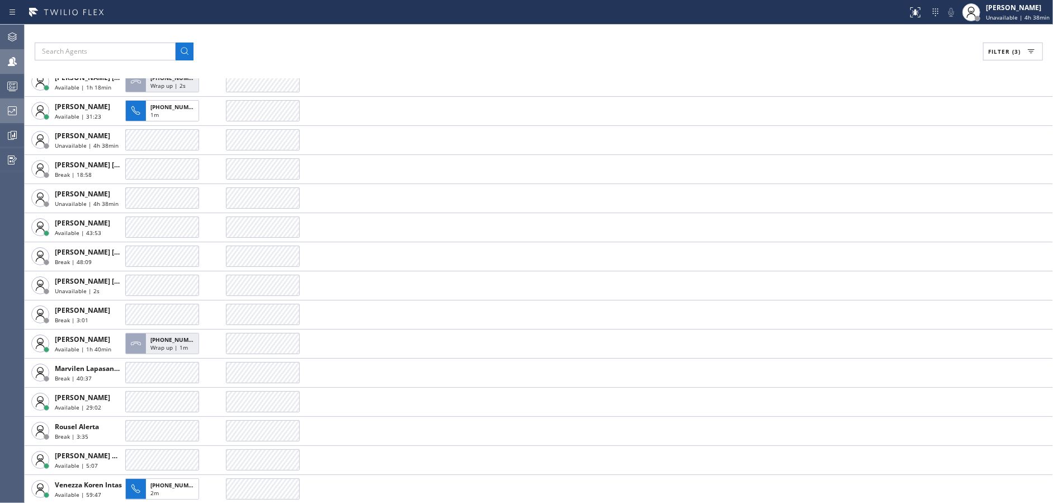
click at [1012, 59] on button "Filter (3)" at bounding box center [1013, 52] width 60 height 18
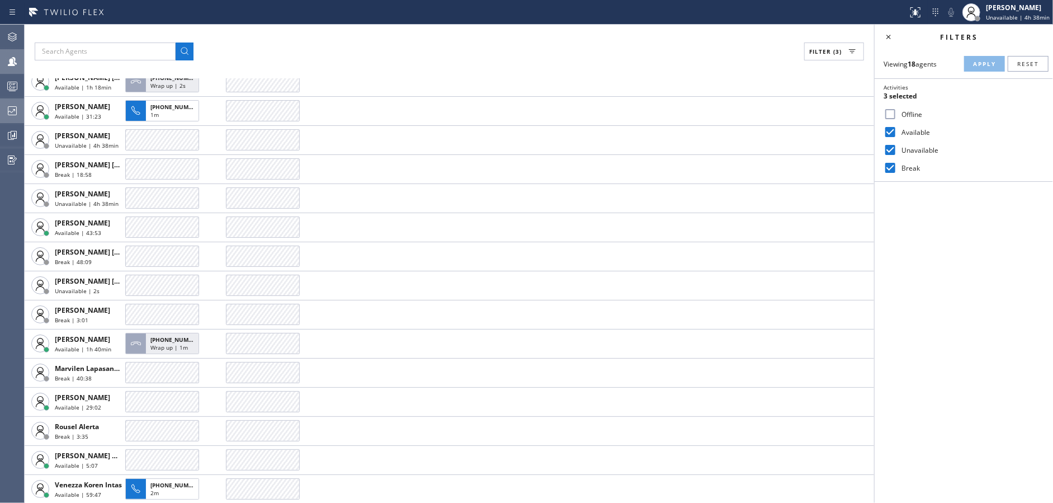
click at [895, 129] on input "Available" at bounding box center [890, 131] width 13 height 13
checkbox input "false"
click at [884, 169] on input "Break" at bounding box center [890, 167] width 13 height 13
checkbox input "false"
click at [884, 145] on div "Unavailable" at bounding box center [964, 150] width 178 height 18
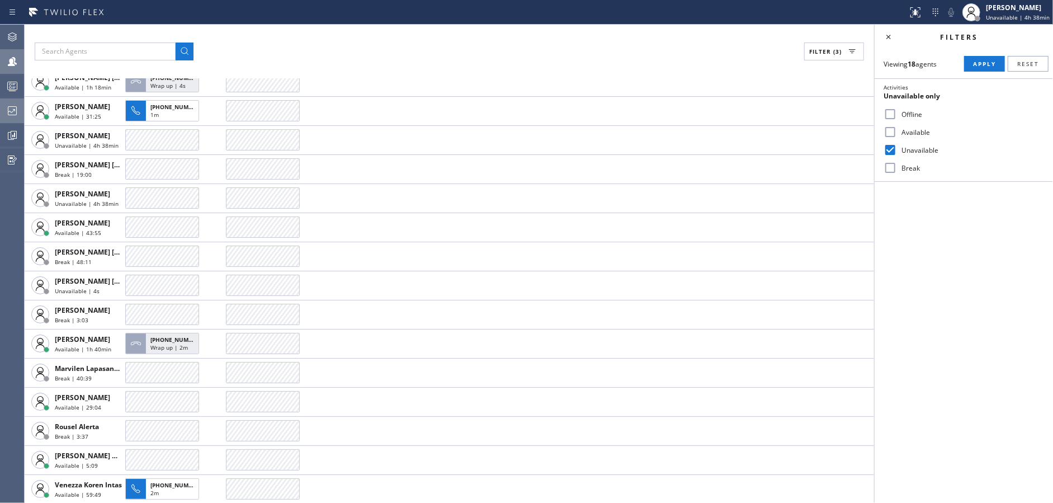
drag, startPoint x: 888, startPoint y: 151, endPoint x: 888, endPoint y: 167, distance: 15.7
click at [888, 154] on input "Unavailable" at bounding box center [890, 149] width 13 height 13
checkbox input "false"
click at [888, 167] on input "Break" at bounding box center [890, 167] width 13 height 13
drag, startPoint x: 979, startPoint y: 52, endPoint x: 980, endPoint y: 66, distance: 14.1
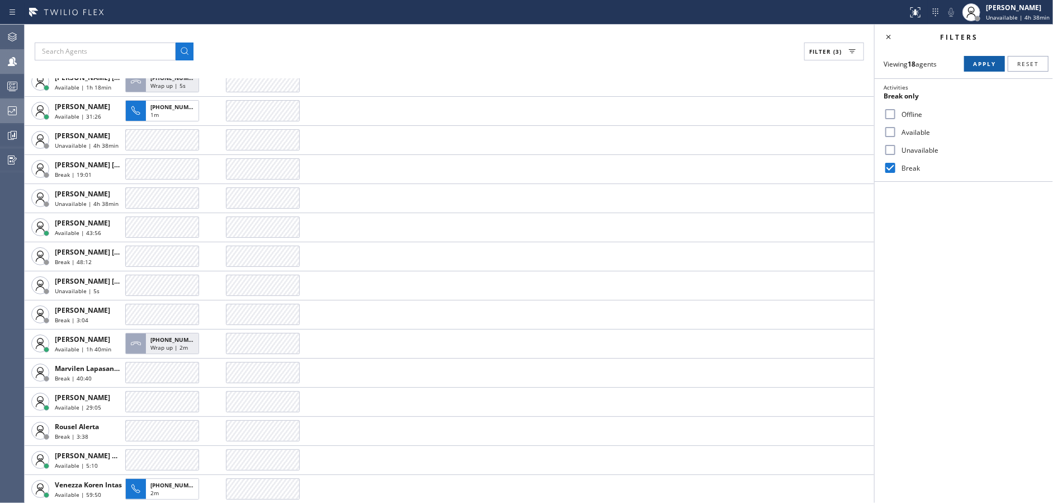
click at [979, 57] on div "Viewing 18 agents Apply Reset Activities Break only Offline Available Unavailab…" at bounding box center [964, 115] width 178 height 133
click at [980, 67] on span "Apply" at bounding box center [984, 64] width 23 height 8
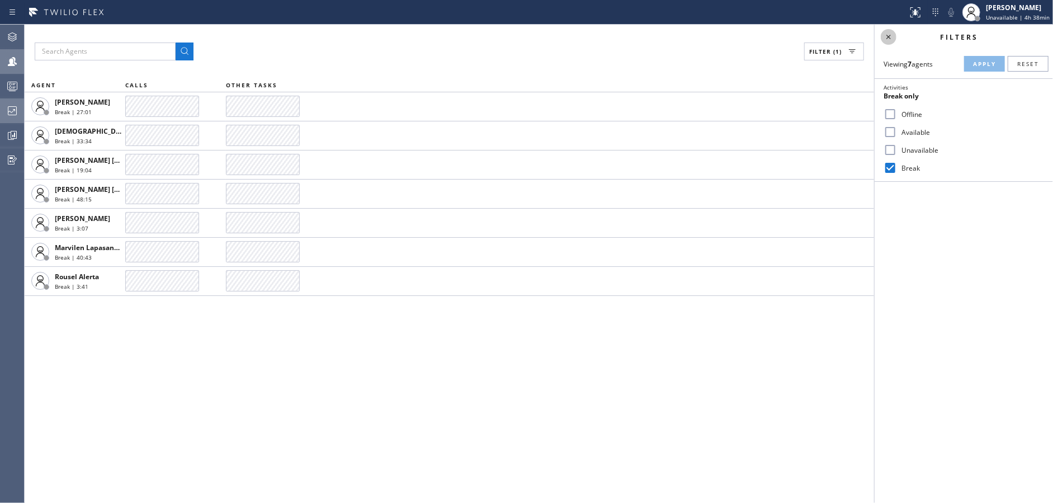
click at [886, 37] on icon at bounding box center [888, 36] width 13 height 13
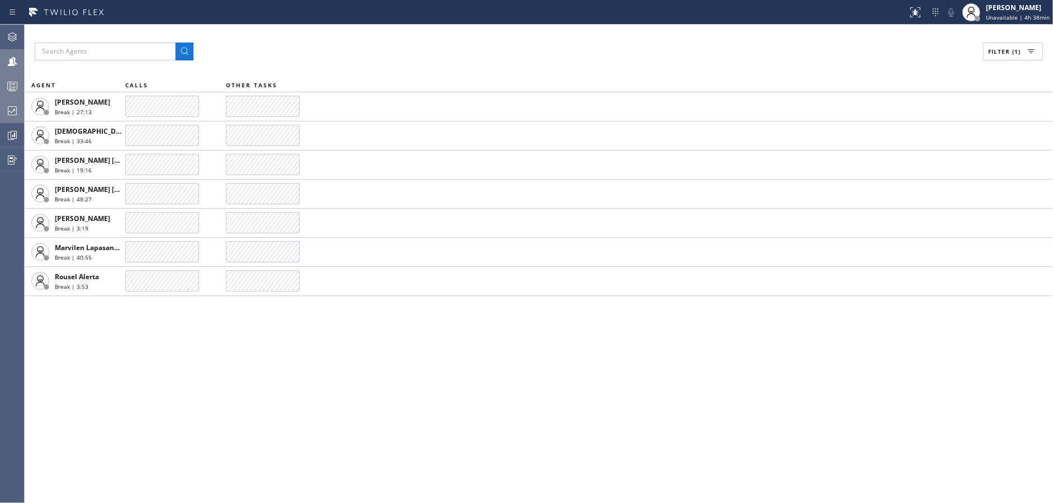
click at [3, 81] on div at bounding box center [12, 85] width 25 height 13
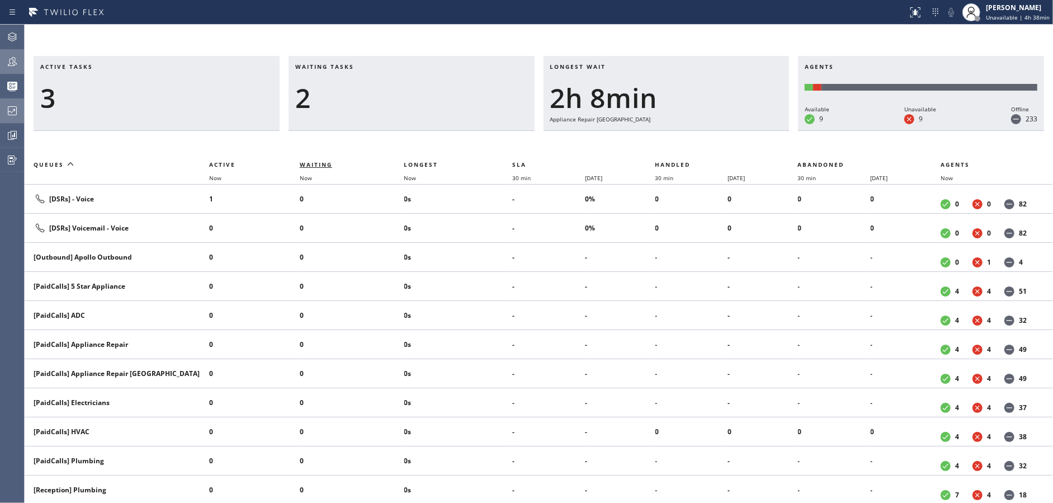
click at [318, 164] on span "Waiting" at bounding box center [316, 165] width 32 height 8
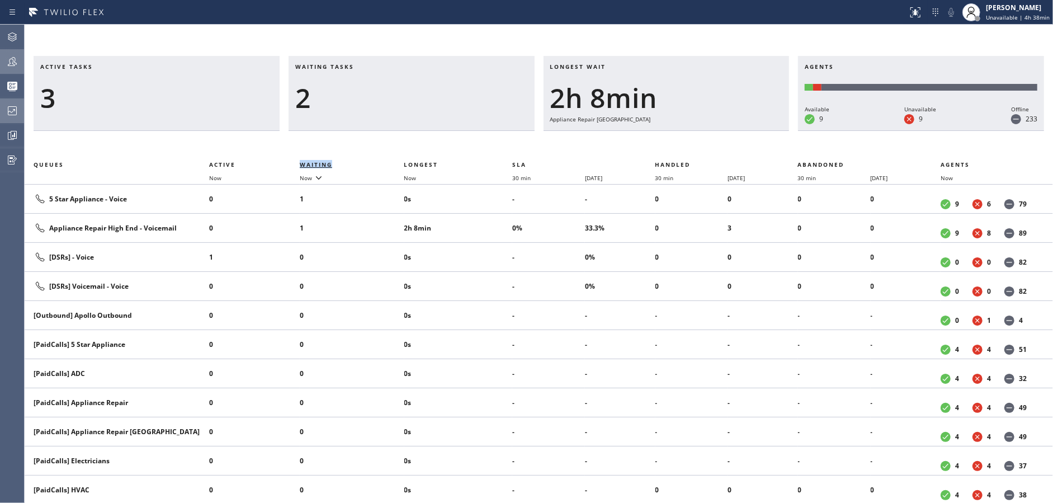
click at [318, 164] on span "Waiting" at bounding box center [316, 165] width 32 height 8
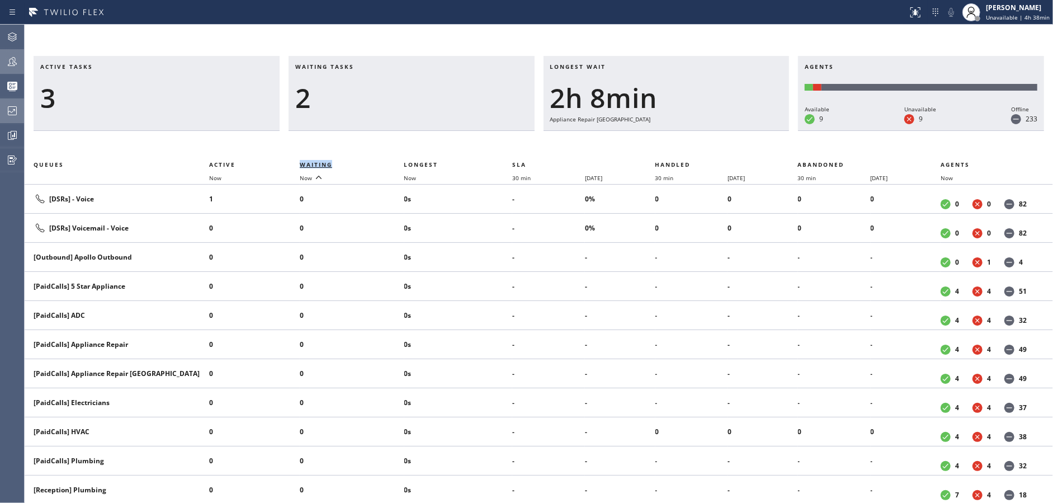
click at [318, 164] on span "Waiting" at bounding box center [316, 165] width 32 height 8
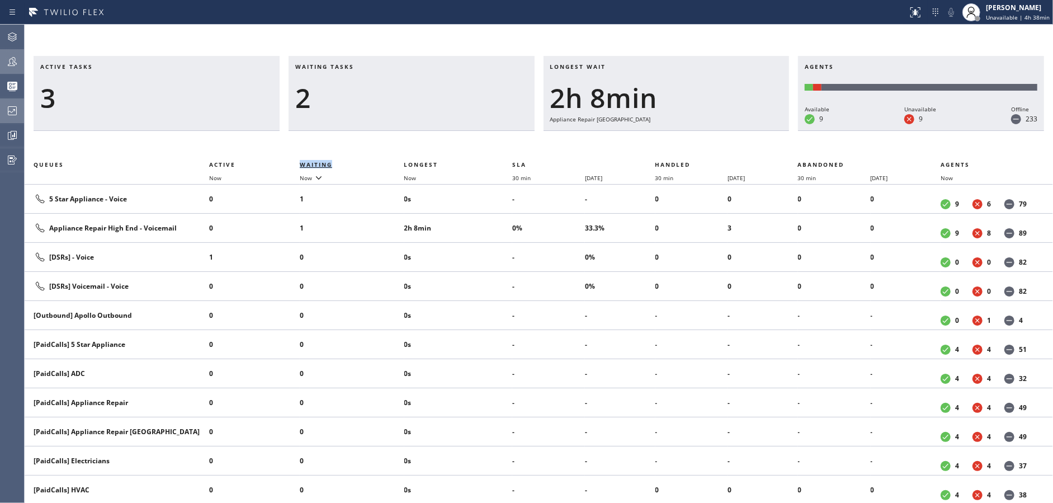
click at [318, 164] on span "Waiting" at bounding box center [316, 165] width 32 height 8
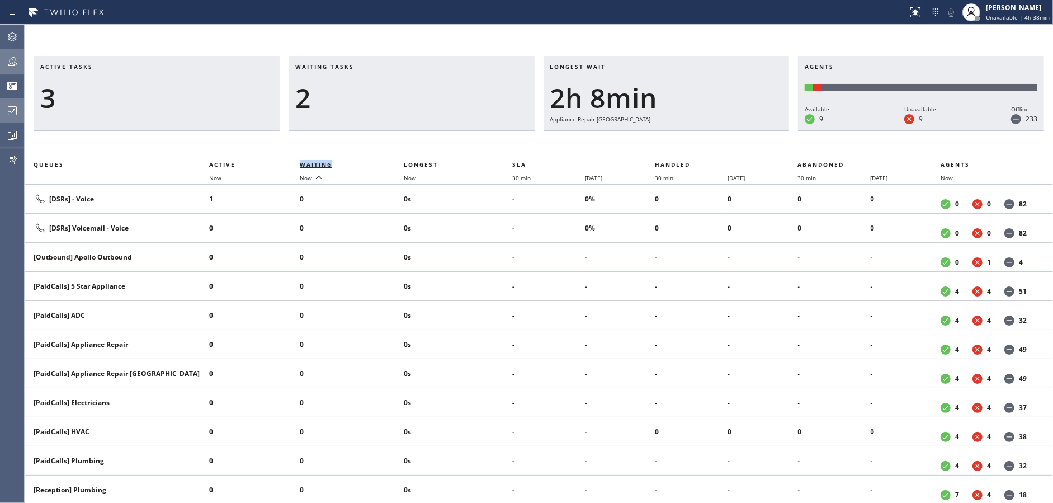
click at [318, 164] on span "Waiting" at bounding box center [316, 165] width 32 height 8
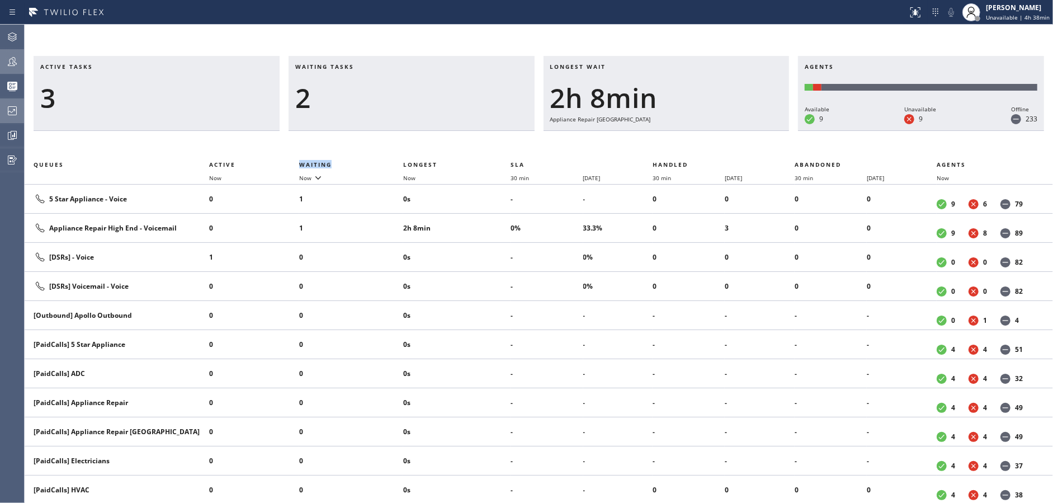
click at [382, 91] on div "2" at bounding box center [411, 98] width 233 height 32
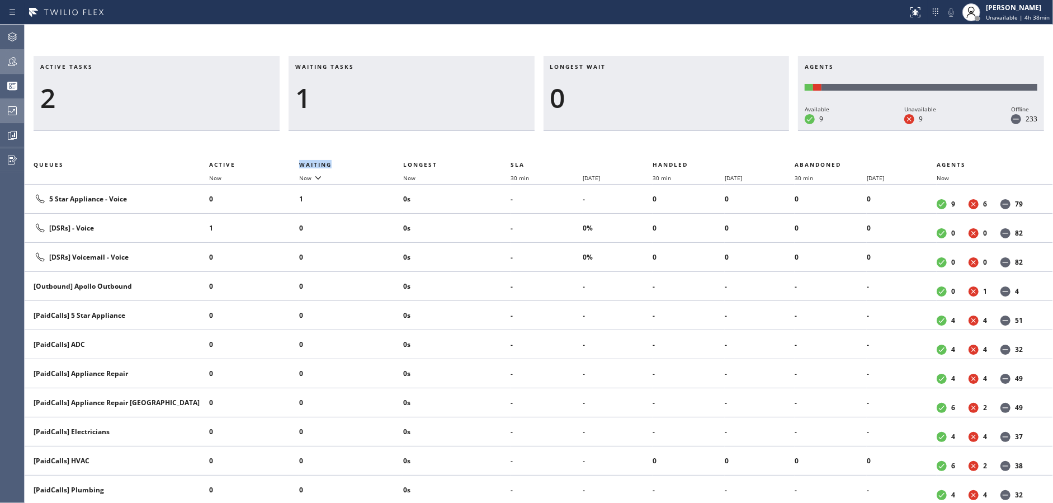
click at [11, 59] on icon at bounding box center [12, 61] width 13 height 13
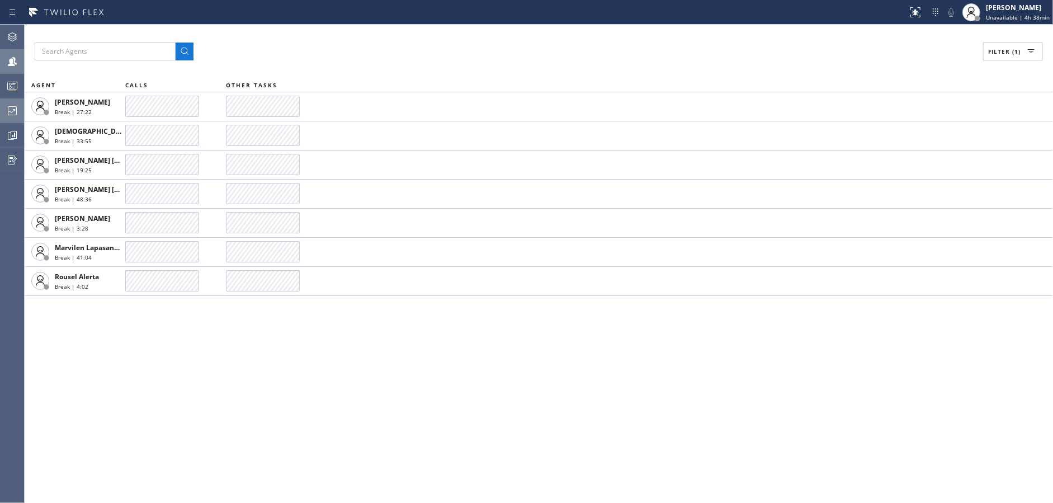
drag, startPoint x: 1026, startPoint y: 50, endPoint x: 935, endPoint y: 118, distance: 114.3
click at [1026, 51] on icon at bounding box center [1031, 51] width 13 height 13
click at [893, 167] on input "Break" at bounding box center [890, 167] width 13 height 13
checkbox input "false"
drag, startPoint x: 893, startPoint y: 130, endPoint x: 902, endPoint y: 129, distance: 8.5
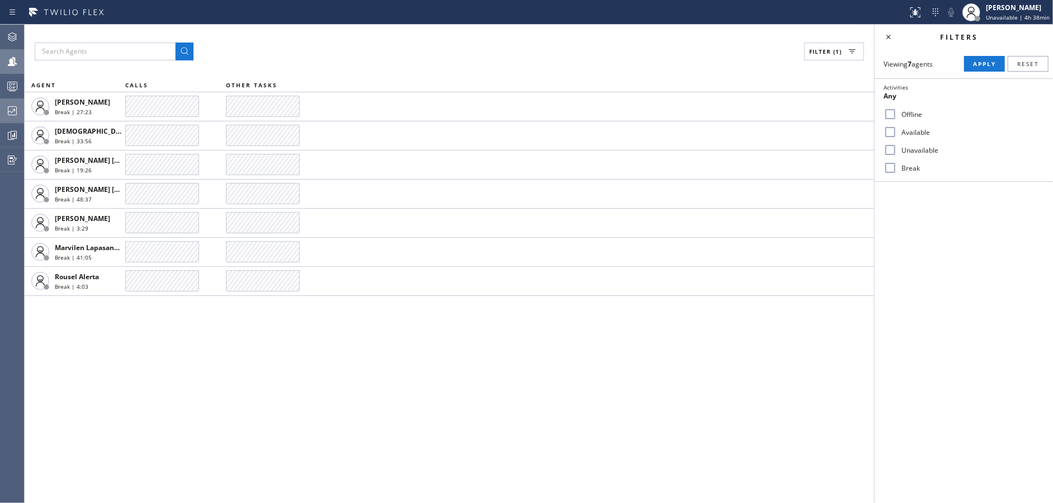
click at [902, 129] on div "Available" at bounding box center [964, 132] width 178 height 18
click at [890, 131] on input "Available" at bounding box center [890, 131] width 13 height 13
checkbox input "true"
click at [975, 65] on span "Apply" at bounding box center [984, 64] width 23 height 8
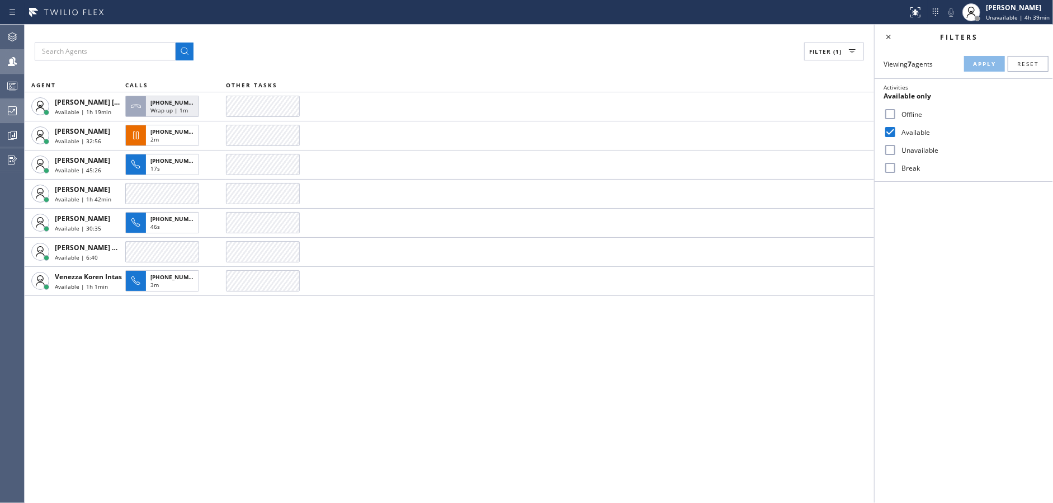
click at [339, 382] on div "Filter (1) AGENT CALLS OTHER TASKS Edel John Suson Available | 1h 19min +150370…" at bounding box center [450, 264] width 850 height 478
click at [892, 169] on input "Break" at bounding box center [890, 167] width 13 height 13
checkbox input "true"
click at [989, 63] on span "Apply" at bounding box center [984, 64] width 23 height 8
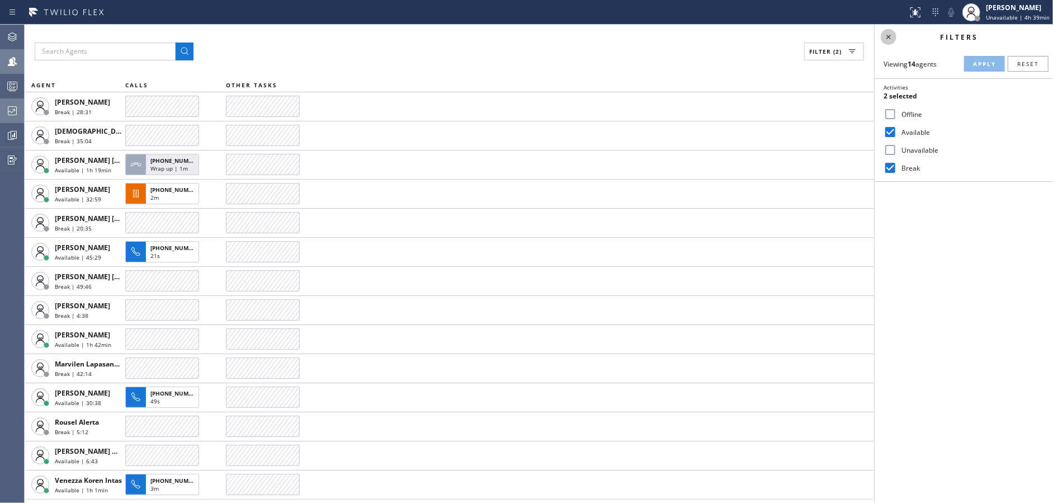
click at [890, 40] on icon at bounding box center [888, 36] width 13 height 13
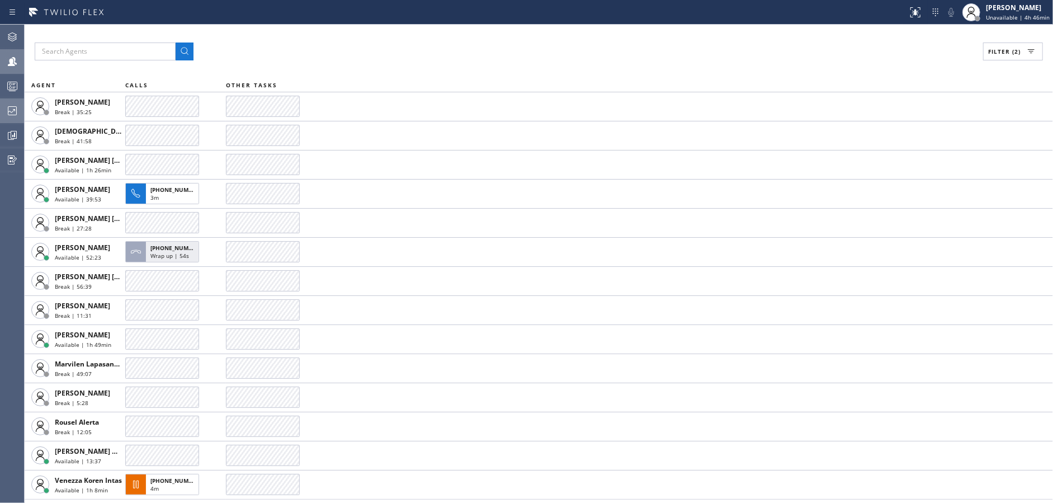
click at [1008, 48] on span "Filter (2)" at bounding box center [1004, 52] width 32 height 8
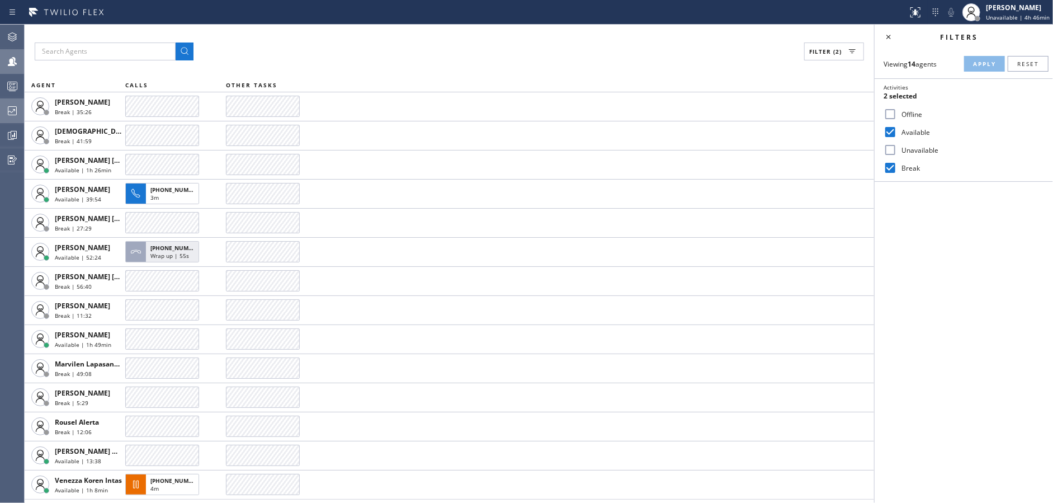
click at [891, 130] on input "Available" at bounding box center [890, 131] width 13 height 13
checkbox input "false"
click at [966, 62] on button "Apply" at bounding box center [984, 64] width 41 height 16
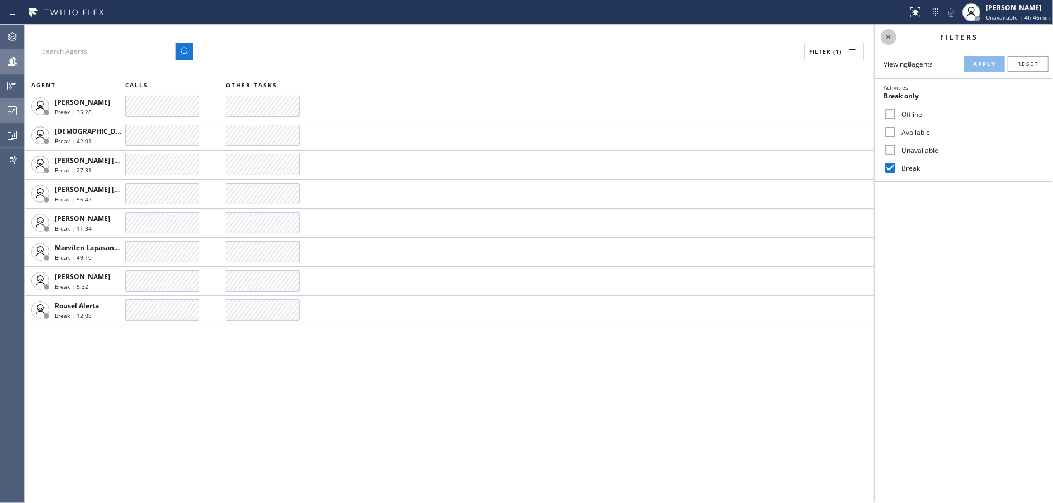
click at [887, 36] on icon at bounding box center [888, 36] width 13 height 13
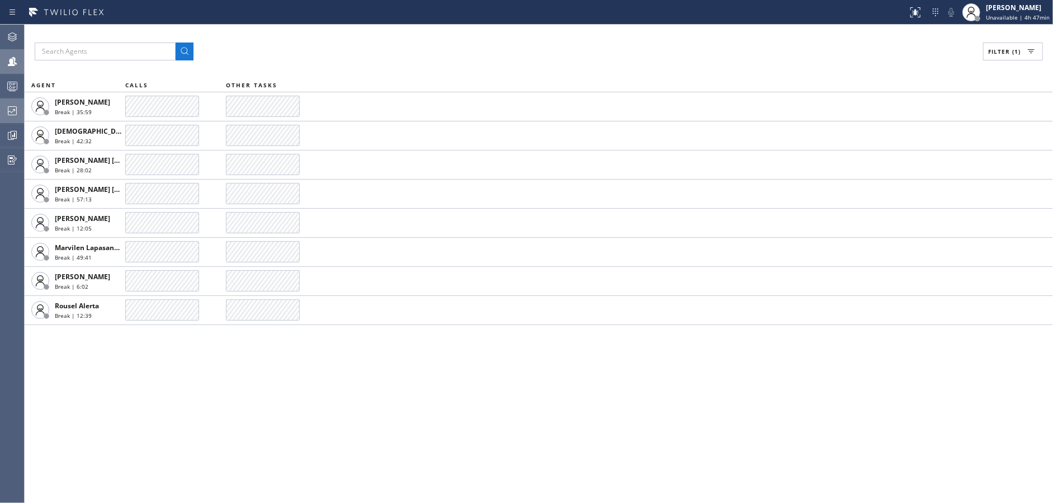
click at [999, 50] on span "Filter (1)" at bounding box center [1004, 52] width 32 height 8
click at [891, 167] on input "Break" at bounding box center [890, 167] width 13 height 13
checkbox input "false"
drag, startPoint x: 888, startPoint y: 131, endPoint x: 945, endPoint y: 100, distance: 64.6
click at [891, 130] on input "Available" at bounding box center [890, 131] width 13 height 13
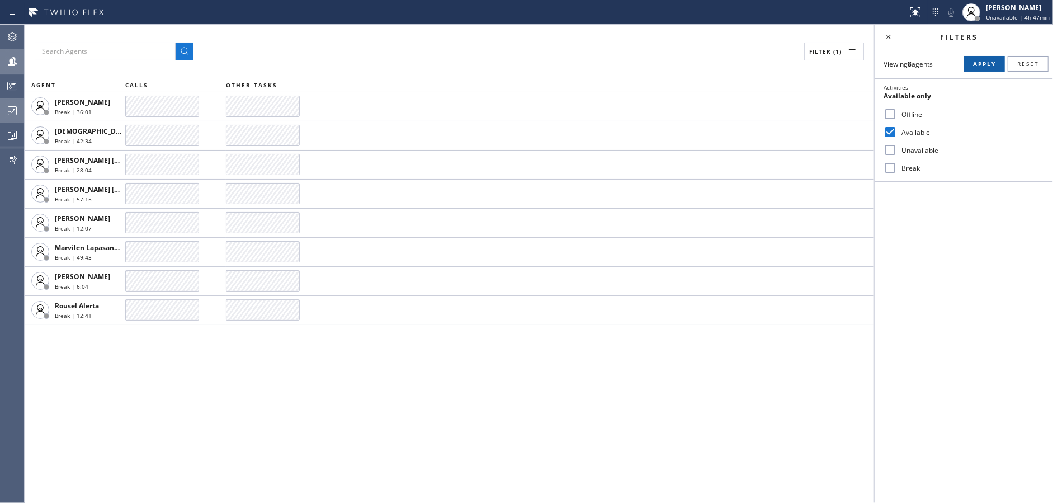
click at [971, 63] on button "Apply" at bounding box center [984, 64] width 41 height 16
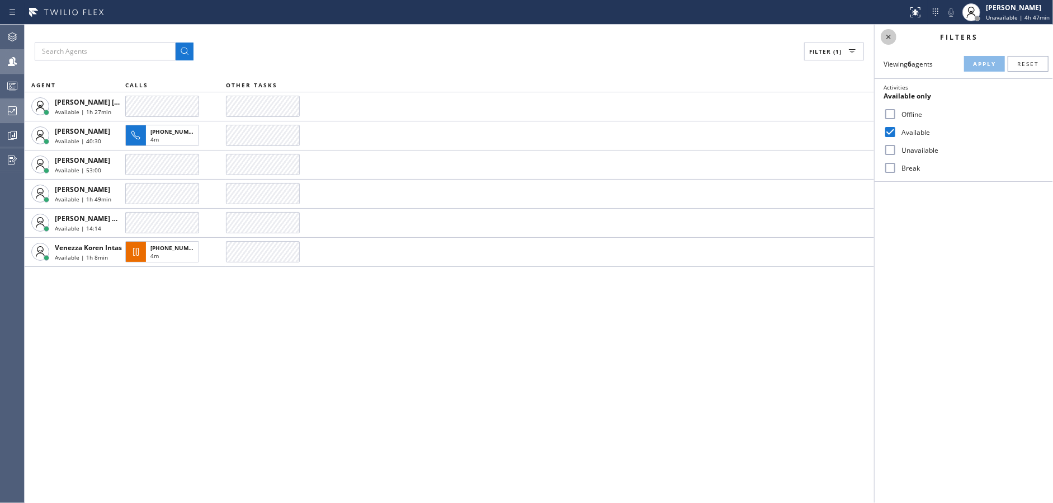
click at [890, 34] on icon at bounding box center [888, 36] width 13 height 13
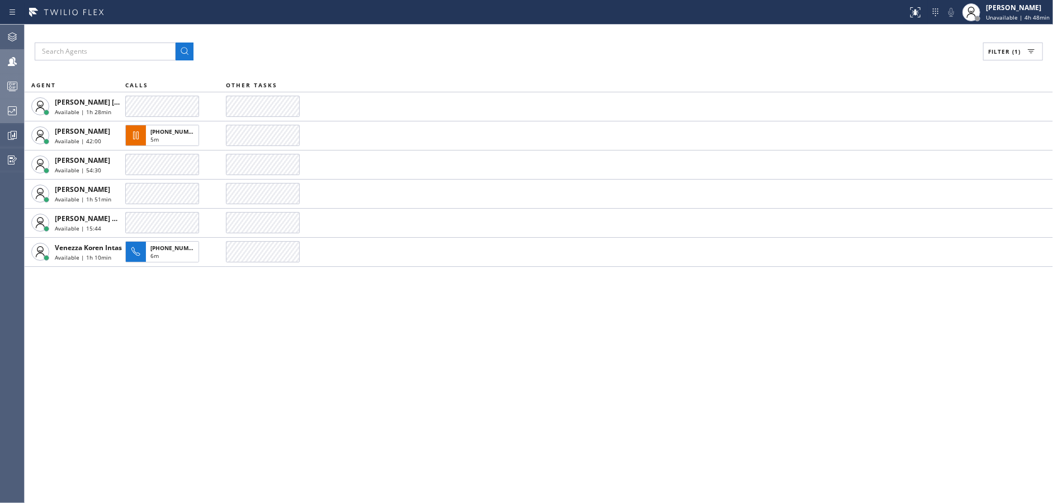
click at [12, 78] on div at bounding box center [12, 86] width 25 height 22
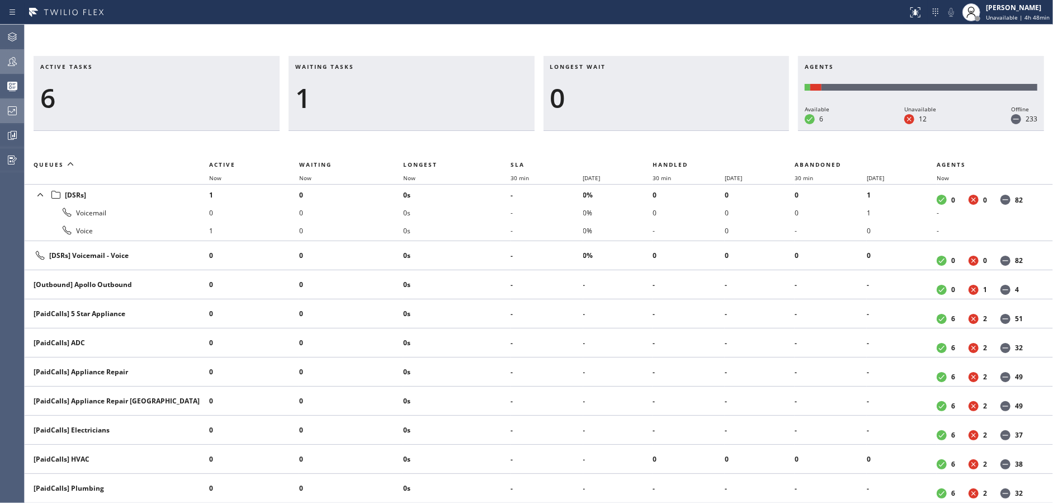
click at [9, 56] on icon at bounding box center [12, 61] width 13 height 13
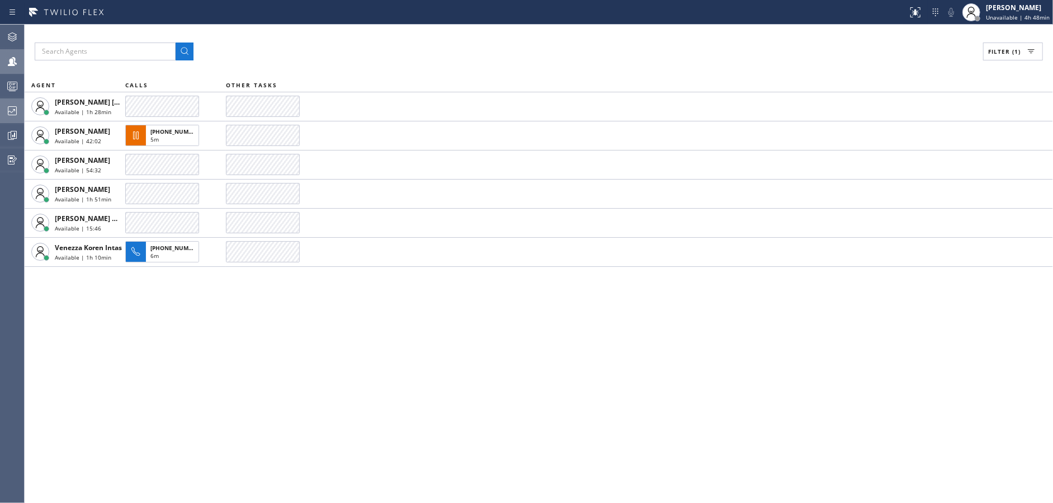
click at [1006, 49] on span "Filter (1)" at bounding box center [1004, 52] width 32 height 8
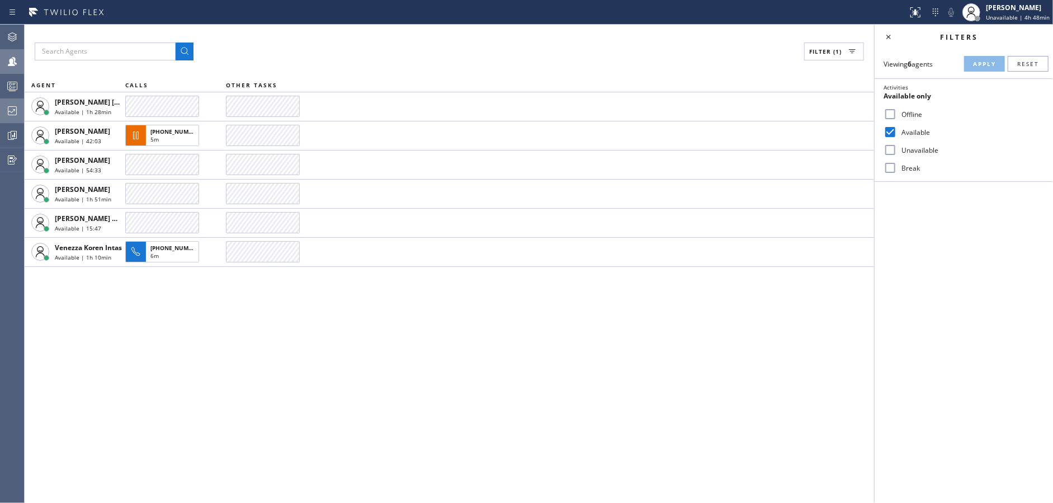
click at [894, 127] on input "Available" at bounding box center [890, 131] width 13 height 13
checkbox input "false"
click at [889, 169] on input "Break" at bounding box center [890, 167] width 13 height 13
click at [982, 65] on span "Apply" at bounding box center [984, 64] width 23 height 8
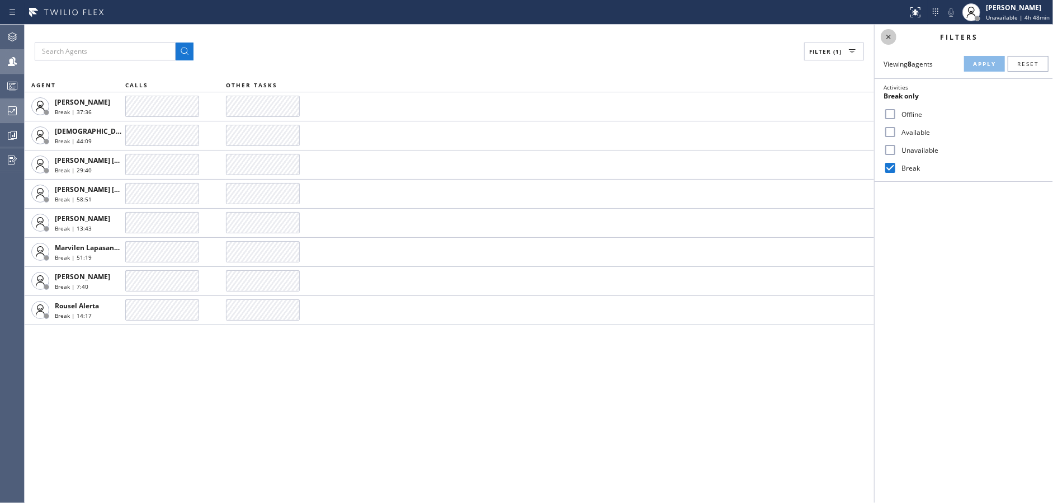
click at [888, 37] on icon at bounding box center [888, 37] width 4 height 4
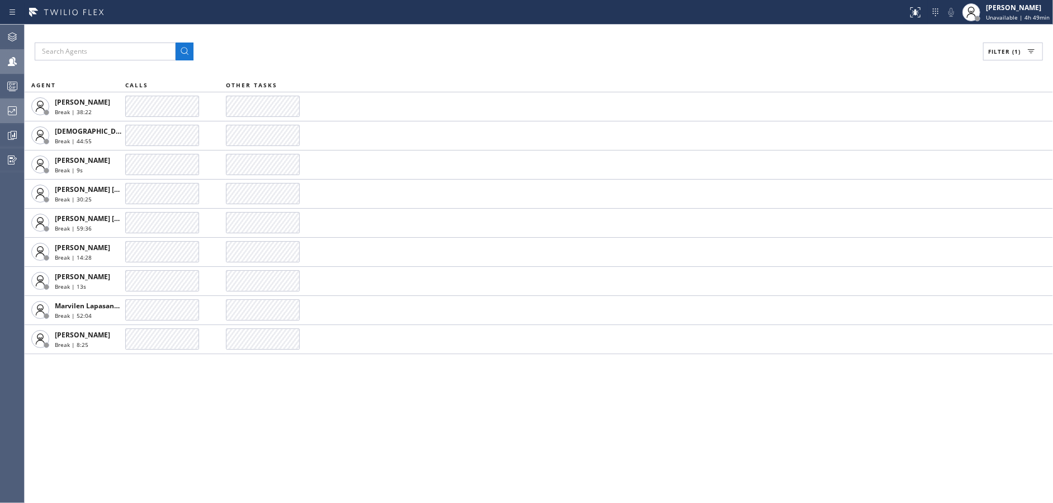
click at [308, 453] on div "Filter (1) AGENT CALLS OTHER TASKS Alynna Marie Pasumala Break | 38:22 Christia…" at bounding box center [539, 264] width 1029 height 478
click at [1020, 51] on span "Filter (1)" at bounding box center [1004, 52] width 32 height 8
click at [888, 163] on input "Break" at bounding box center [890, 167] width 13 height 13
checkbox input "false"
drag, startPoint x: 893, startPoint y: 130, endPoint x: 929, endPoint y: 115, distance: 39.2
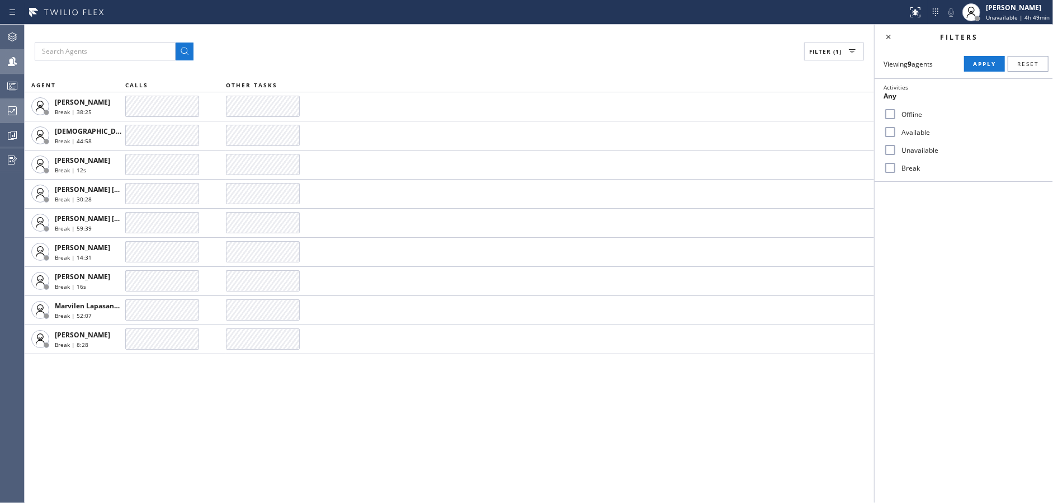
click at [893, 129] on input "Available" at bounding box center [890, 131] width 13 height 13
click at [983, 71] on button "Apply" at bounding box center [984, 64] width 41 height 16
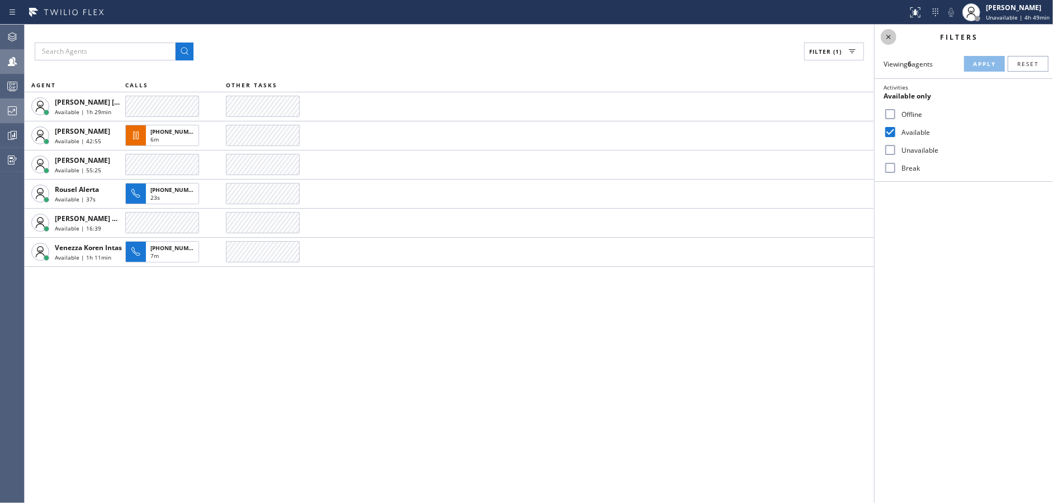
click at [888, 34] on icon at bounding box center [888, 36] width 13 height 13
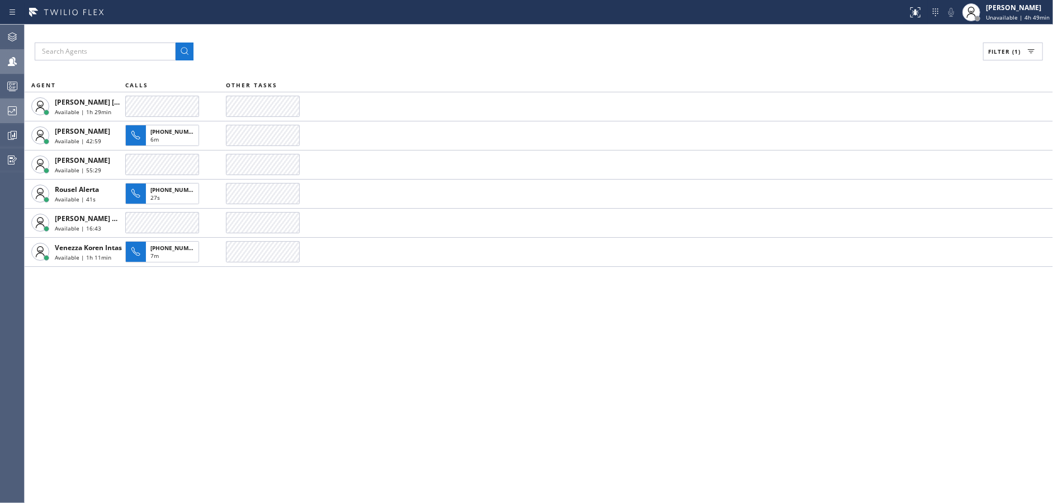
click at [1000, 49] on span "Filter (1)" at bounding box center [1004, 52] width 32 height 8
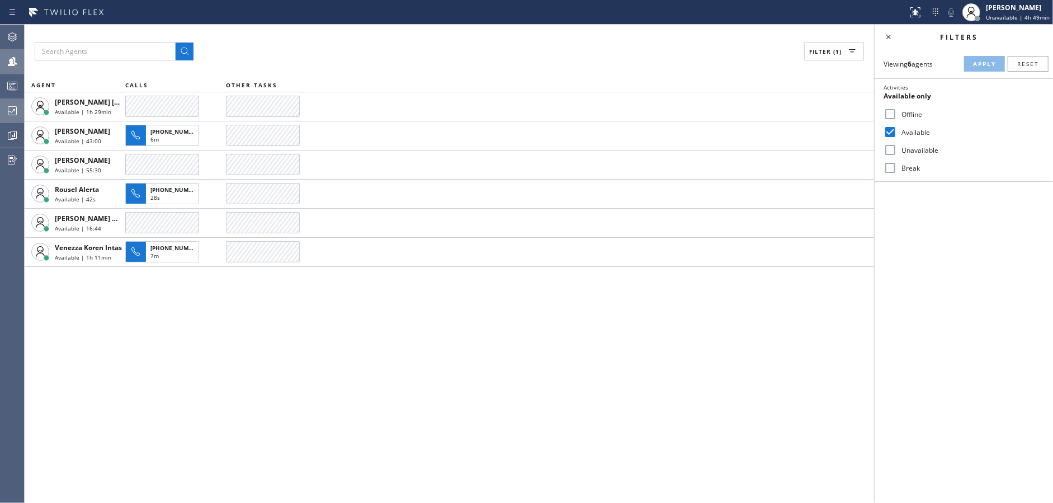
click at [888, 129] on input "Available" at bounding box center [890, 131] width 13 height 13
checkbox input "false"
drag, startPoint x: 890, startPoint y: 169, endPoint x: 909, endPoint y: 154, distance: 24.3
click at [891, 170] on input "Break" at bounding box center [890, 167] width 13 height 13
checkbox input "true"
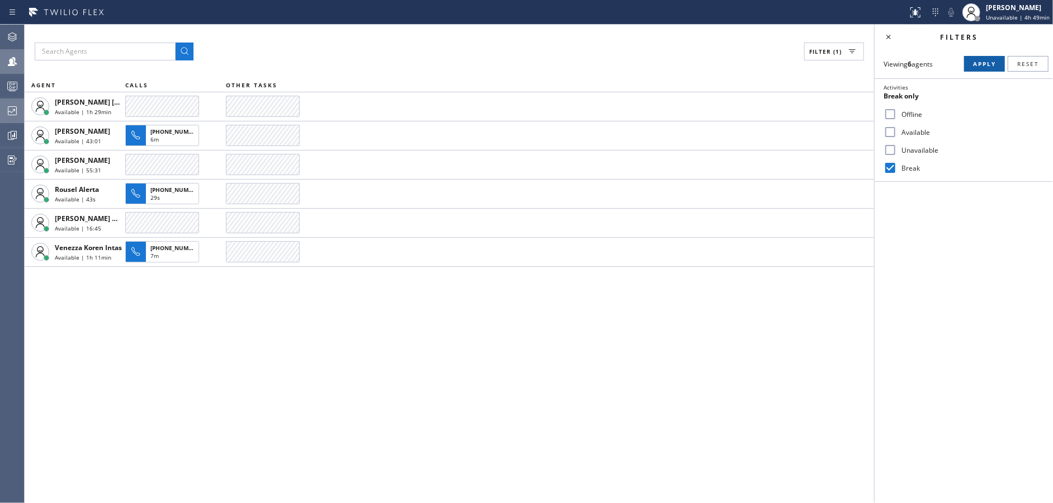
click at [988, 62] on span "Apply" at bounding box center [984, 64] width 23 height 8
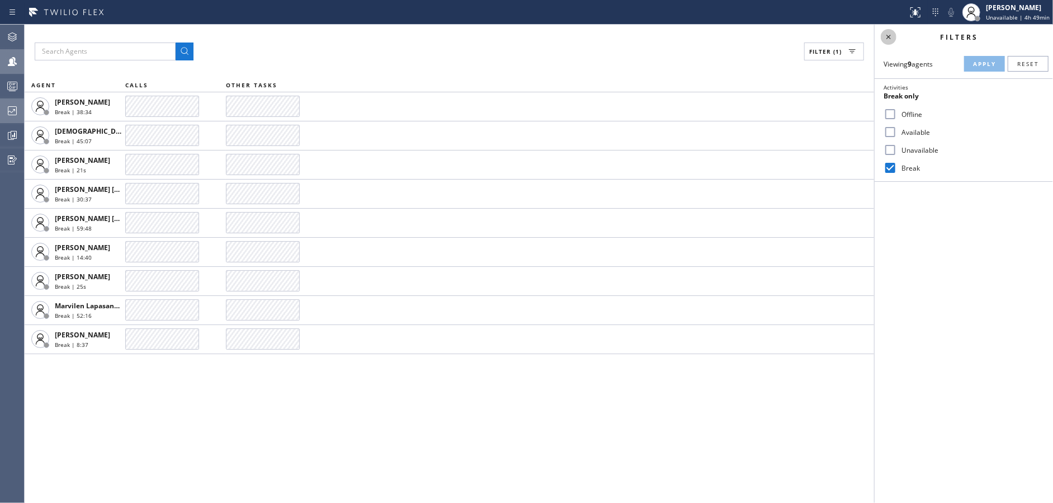
click at [887, 38] on icon at bounding box center [888, 36] width 13 height 13
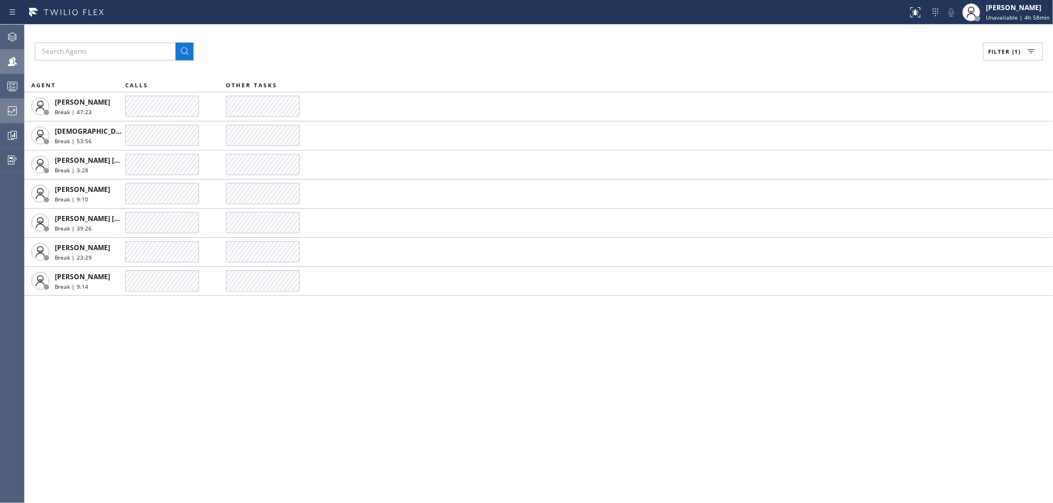
click at [997, 51] on span "Filter (1)" at bounding box center [1004, 52] width 32 height 8
click at [889, 159] on div "Break" at bounding box center [964, 168] width 178 height 18
click at [891, 127] on input "Available" at bounding box center [890, 131] width 13 height 13
checkbox input "true"
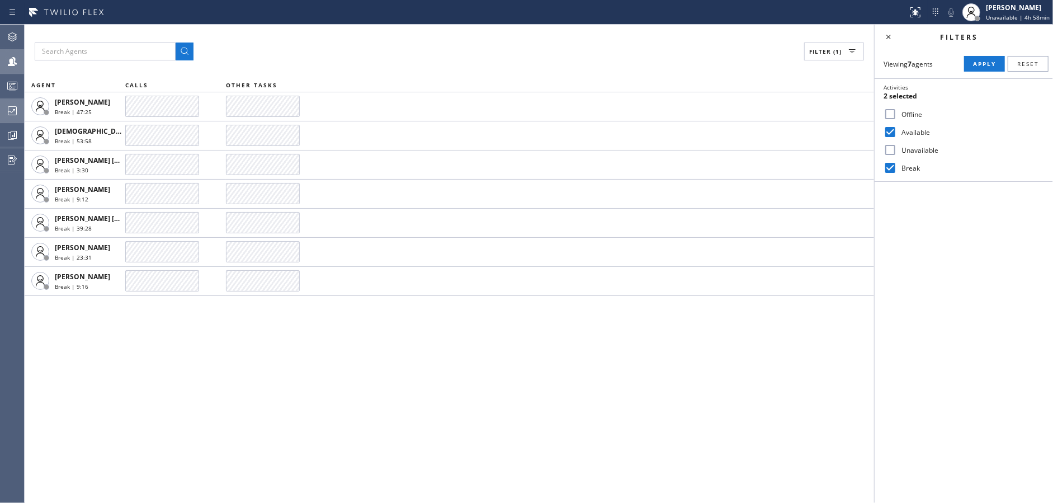
drag, startPoint x: 893, startPoint y: 166, endPoint x: 973, endPoint y: 74, distance: 121.7
click at [894, 165] on input "Break" at bounding box center [890, 167] width 13 height 13
checkbox input "false"
click at [975, 65] on span "Apply" at bounding box center [984, 64] width 23 height 8
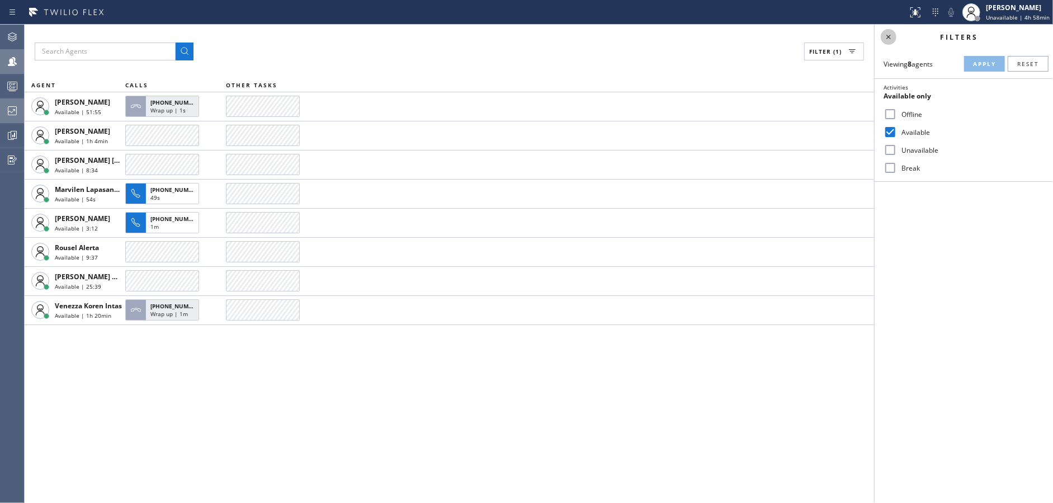
click at [891, 37] on icon at bounding box center [888, 36] width 13 height 13
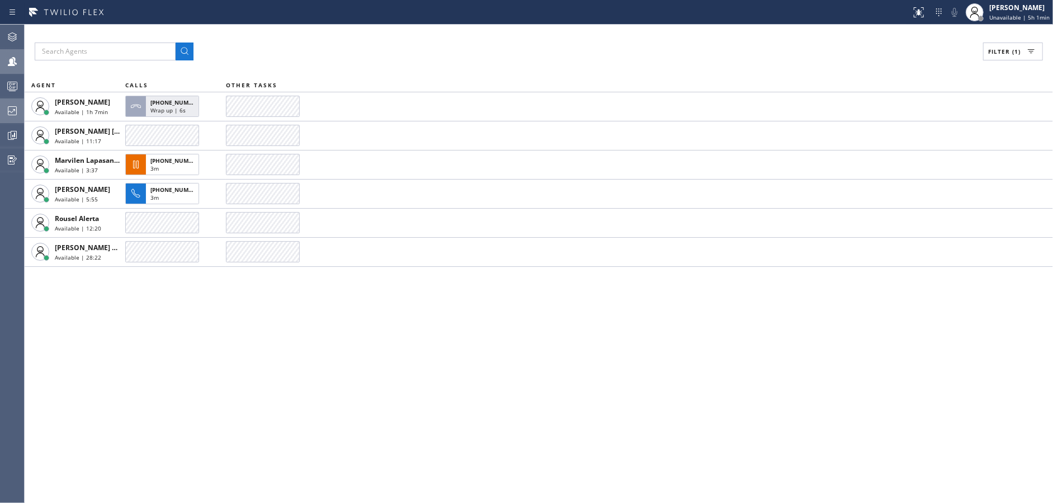
click at [985, 54] on button "Filter (1)" at bounding box center [1013, 52] width 60 height 18
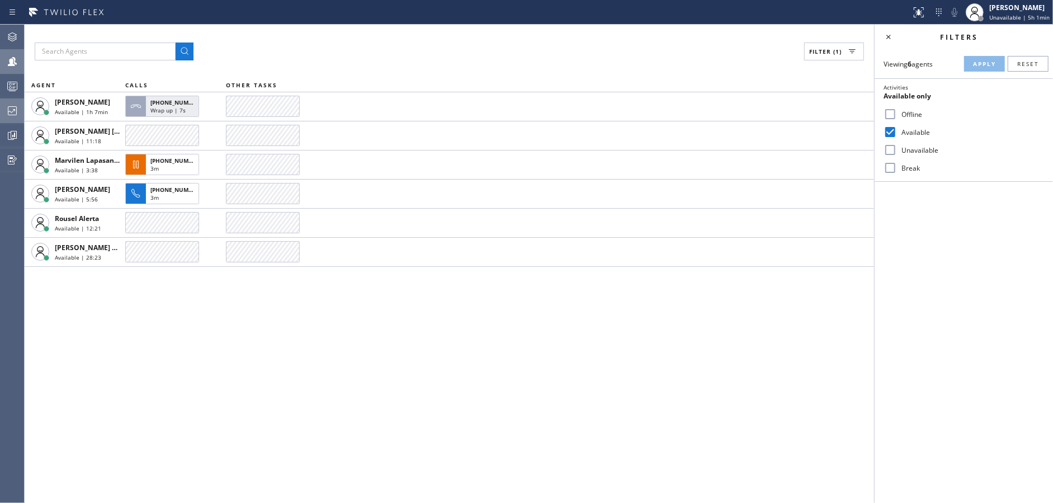
click at [886, 135] on input "Available" at bounding box center [890, 131] width 13 height 13
checkbox input "false"
click at [894, 165] on input "Break" at bounding box center [890, 167] width 13 height 13
click at [983, 68] on button "Apply" at bounding box center [984, 64] width 41 height 16
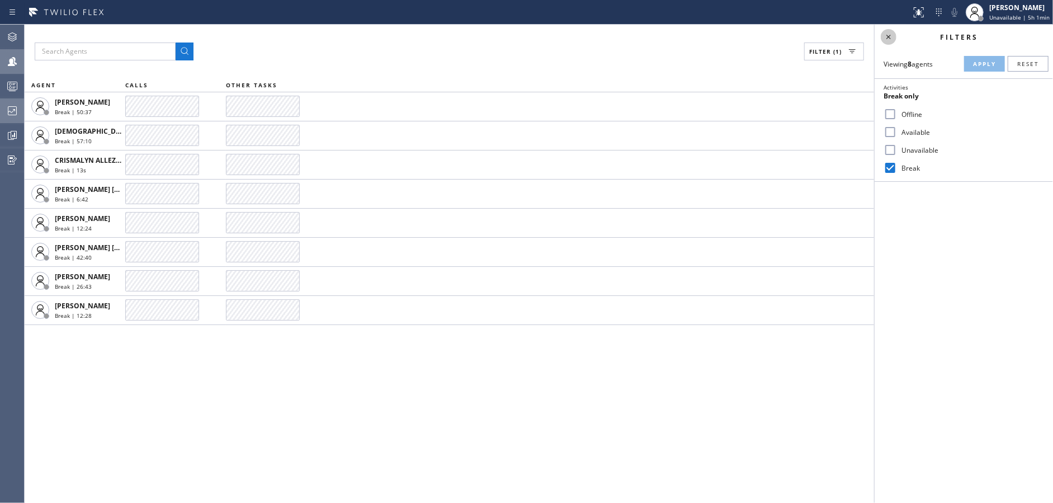
click at [889, 34] on icon at bounding box center [888, 36] width 13 height 13
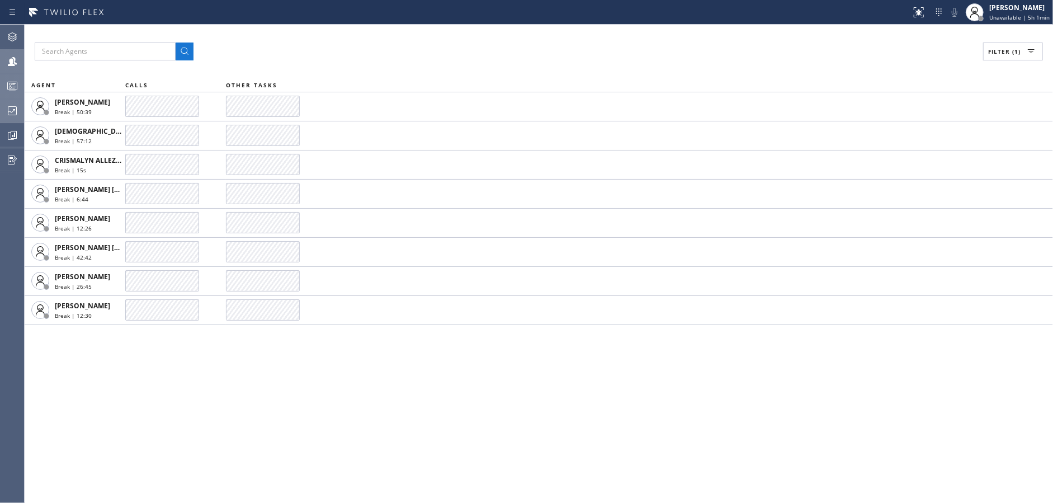
click at [0, 95] on div at bounding box center [12, 86] width 25 height 22
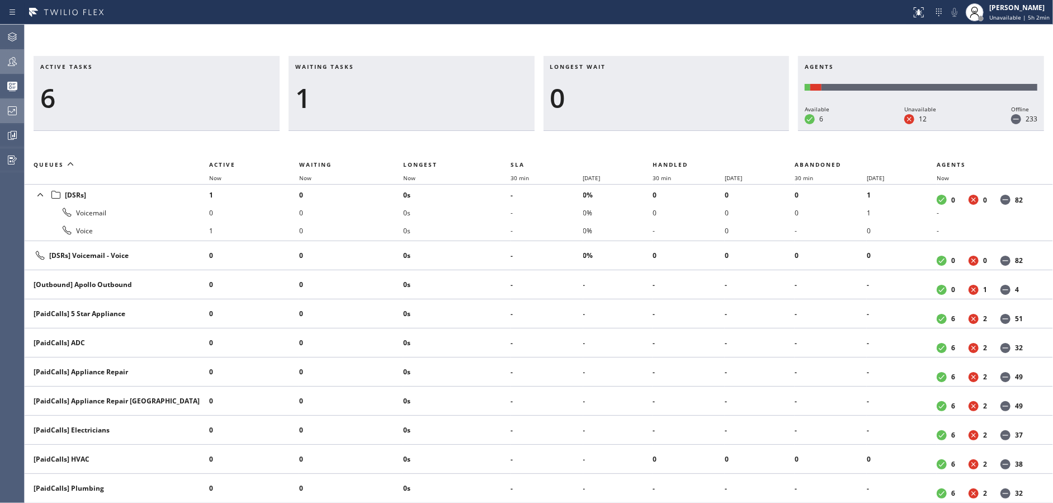
click at [7, 55] on icon at bounding box center [12, 61] width 13 height 13
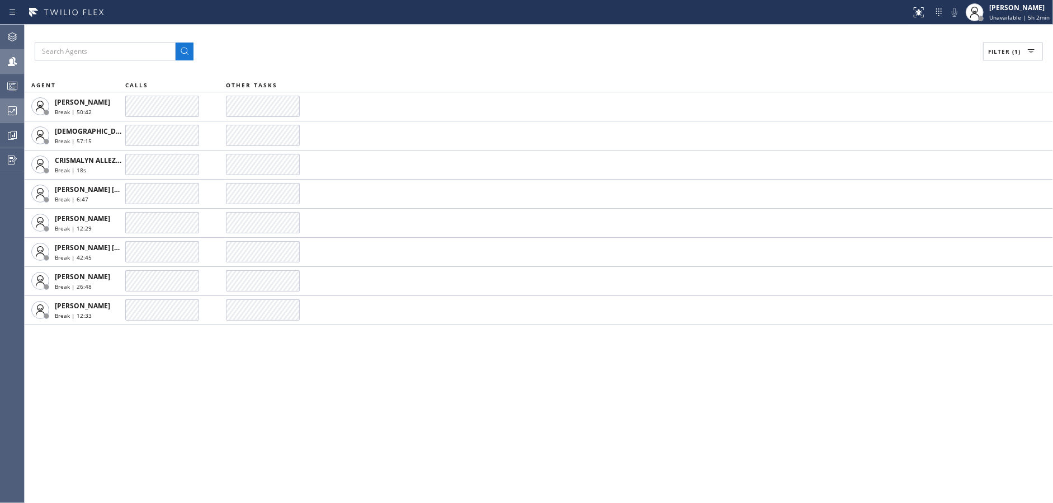
drag, startPoint x: 1012, startPoint y: 34, endPoint x: 1004, endPoint y: 51, distance: 19.3
click at [1013, 34] on div "Filter (1) AGENT CALLS OTHER TASKS Alynna Marie Pasumala Break | 50:42 Christia…" at bounding box center [539, 264] width 1029 height 478
click at [1004, 52] on span "Filter (1)" at bounding box center [1004, 52] width 32 height 8
click at [886, 163] on input "Break" at bounding box center [890, 167] width 13 height 13
checkbox input "false"
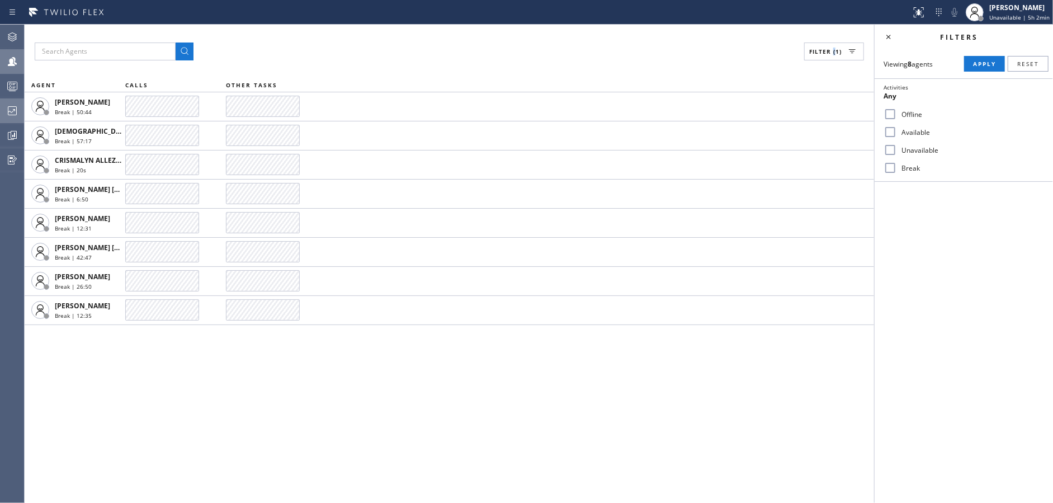
click at [893, 125] on input "Available" at bounding box center [890, 131] width 13 height 13
checkbox input "true"
click at [987, 64] on span "Apply" at bounding box center [984, 64] width 23 height 8
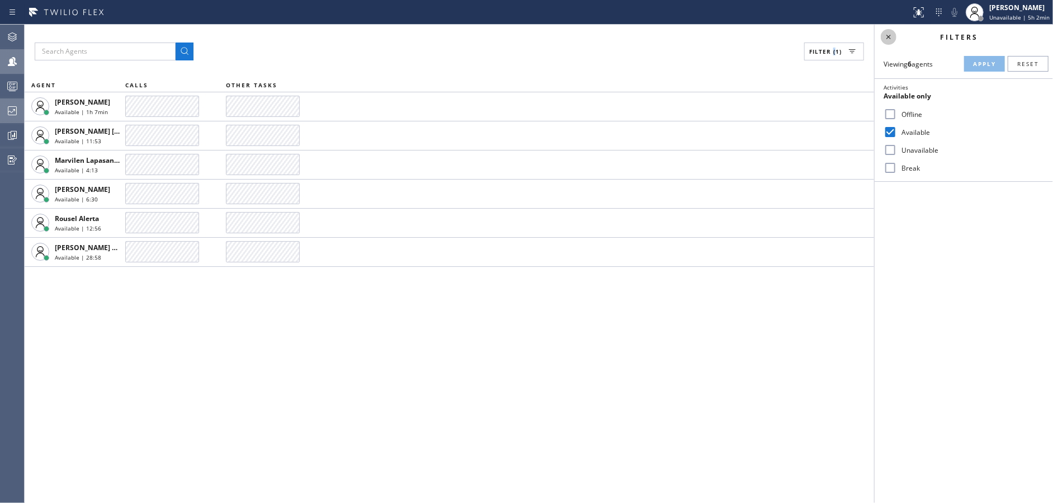
click at [883, 40] on icon at bounding box center [888, 36] width 13 height 13
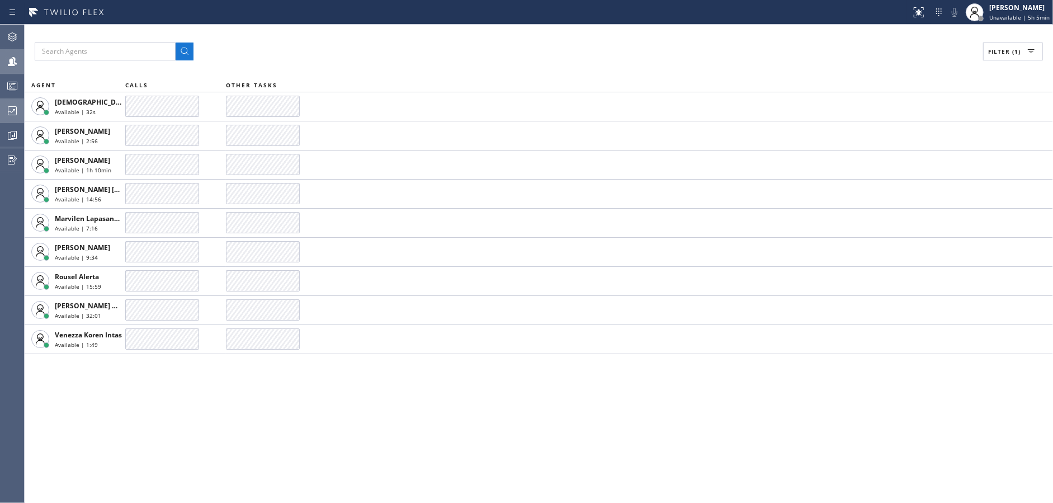
click at [368, 440] on div "Filter (1) AGENT CALLS OTHER TASKS Christian Cinco Available | 32s Esmael Jarin…" at bounding box center [539, 264] width 1029 height 478
click at [422, 452] on div "Filter (1) AGENT CALLS OTHER TASKS Christian Cinco Available | 5:08 Esmael Jari…" at bounding box center [539, 264] width 1029 height 478
click at [0, 101] on div at bounding box center [12, 111] width 25 height 22
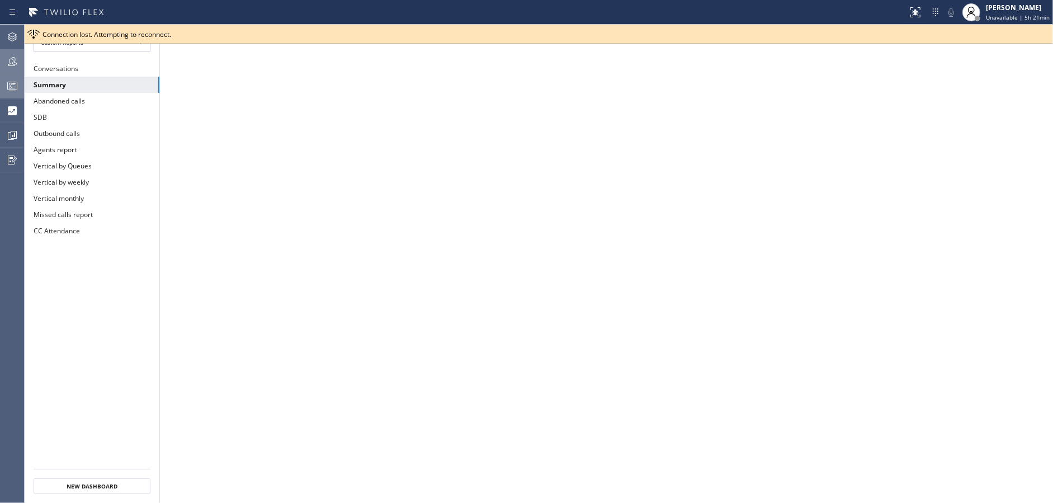
click at [23, 78] on div at bounding box center [12, 86] width 25 height 22
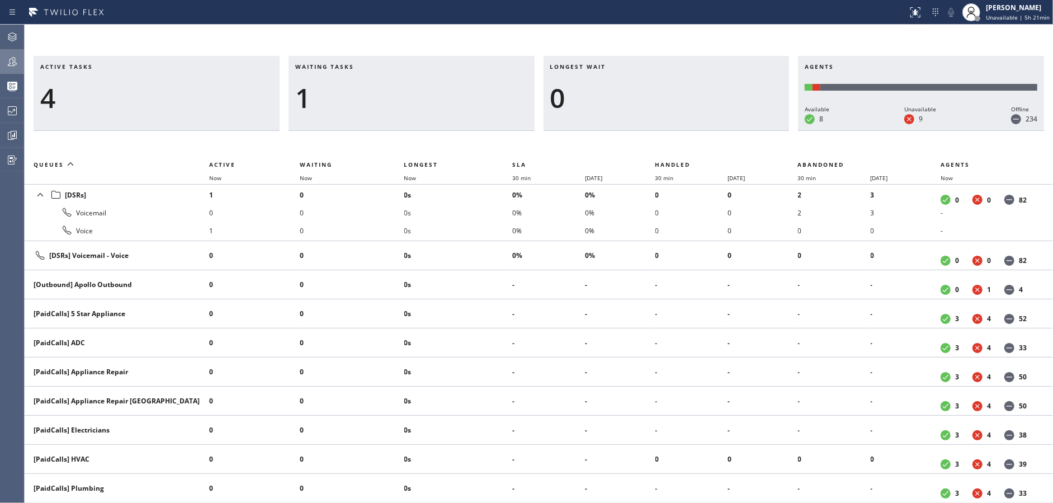
click at [0, 58] on div at bounding box center [12, 61] width 25 height 13
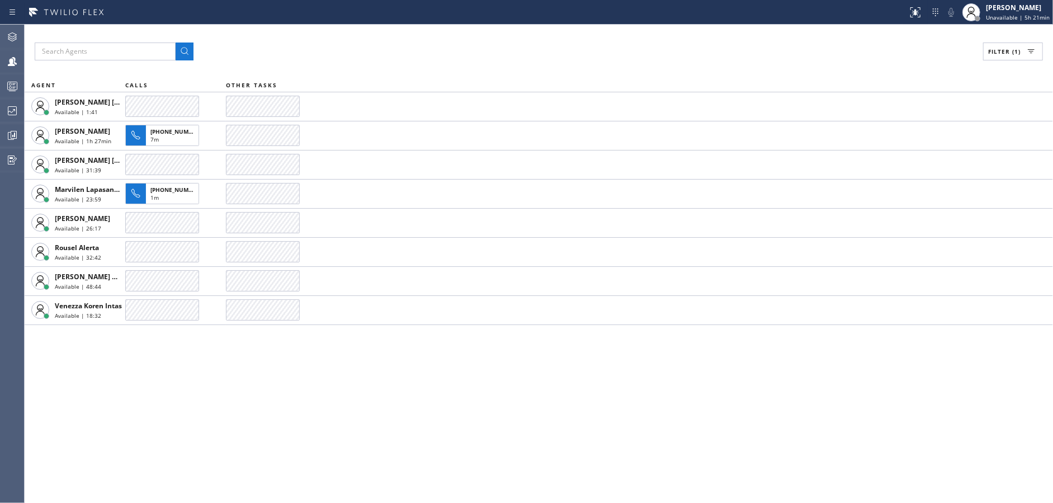
click at [994, 48] on span "Filter (1)" at bounding box center [1004, 52] width 32 height 8
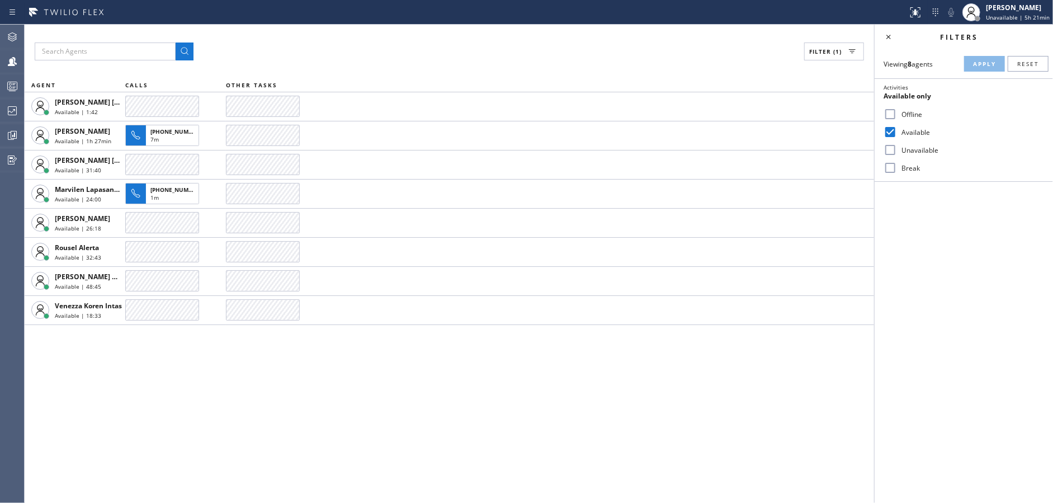
drag, startPoint x: 888, startPoint y: 164, endPoint x: 971, endPoint y: 92, distance: 110.2
click at [889, 164] on input "Break" at bounding box center [890, 167] width 13 height 13
checkbox input "true"
drag, startPoint x: 979, startPoint y: 65, endPoint x: 933, endPoint y: 56, distance: 46.3
click at [979, 65] on span "Apply" at bounding box center [984, 64] width 23 height 8
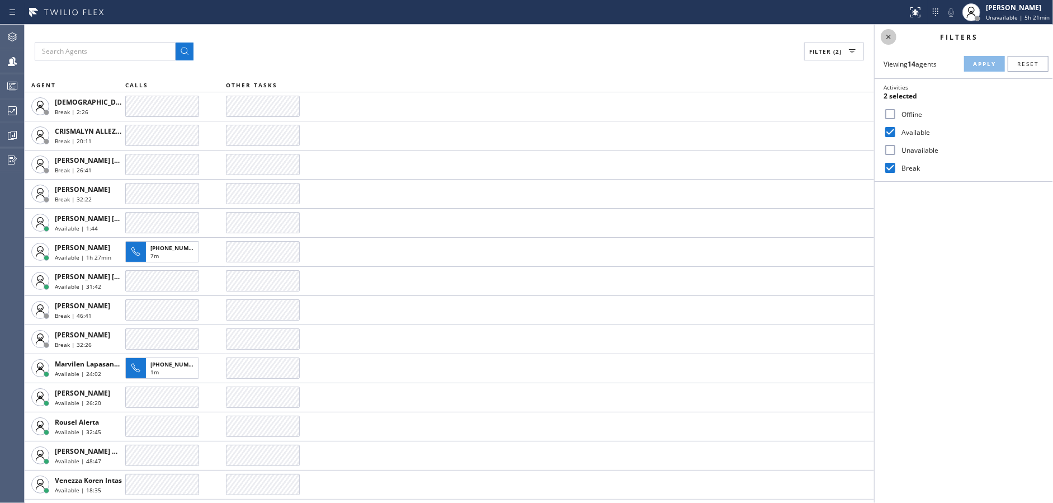
click at [889, 39] on icon at bounding box center [888, 36] width 13 height 13
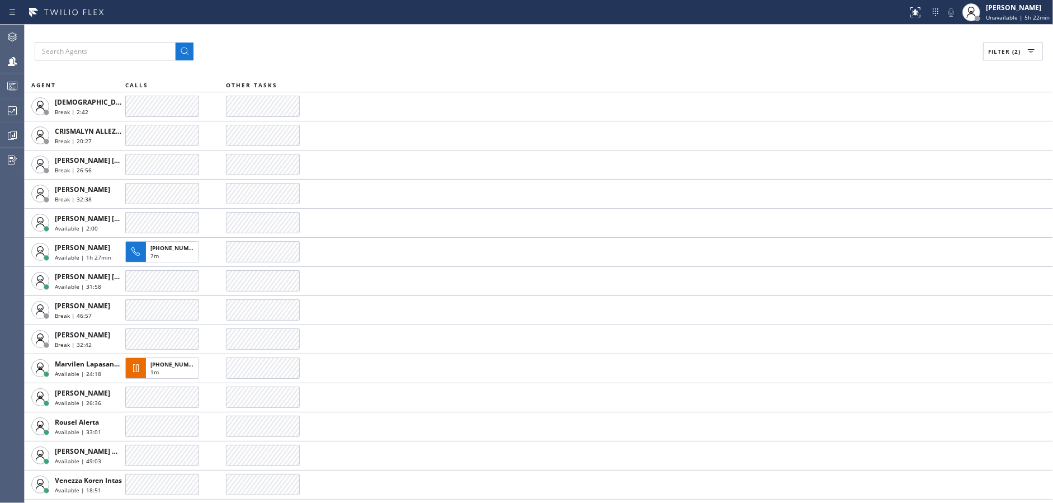
drag, startPoint x: 385, startPoint y: 39, endPoint x: 410, endPoint y: 46, distance: 26.2
click at [385, 40] on div "Filter (2) AGENT CALLS OTHER TASKS Christian Cinco Break | 2:42 CRISMALYN ALLEZ…" at bounding box center [539, 264] width 1029 height 478
click at [997, 16] on span "Unavailable | 5h 22min" at bounding box center [1018, 17] width 64 height 8
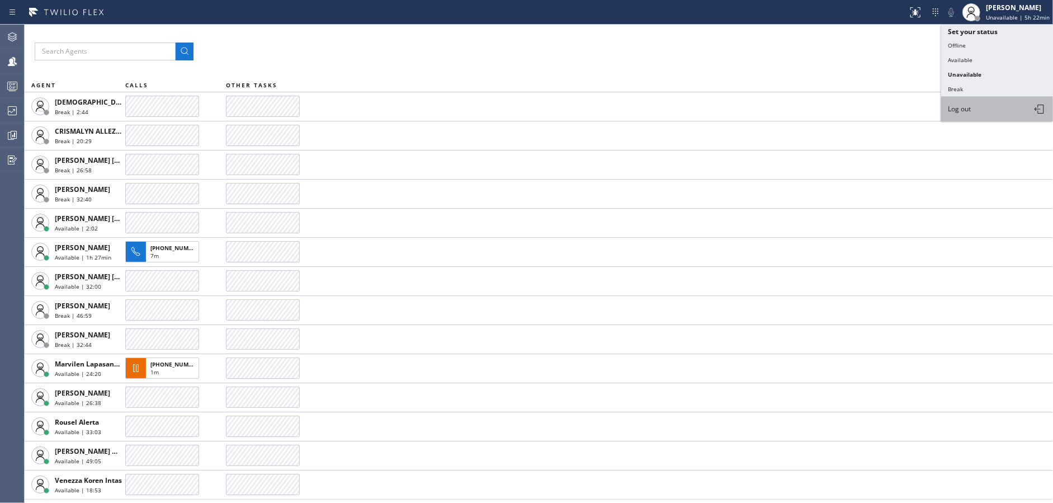
click at [968, 97] on button "Log out" at bounding box center [997, 109] width 112 height 25
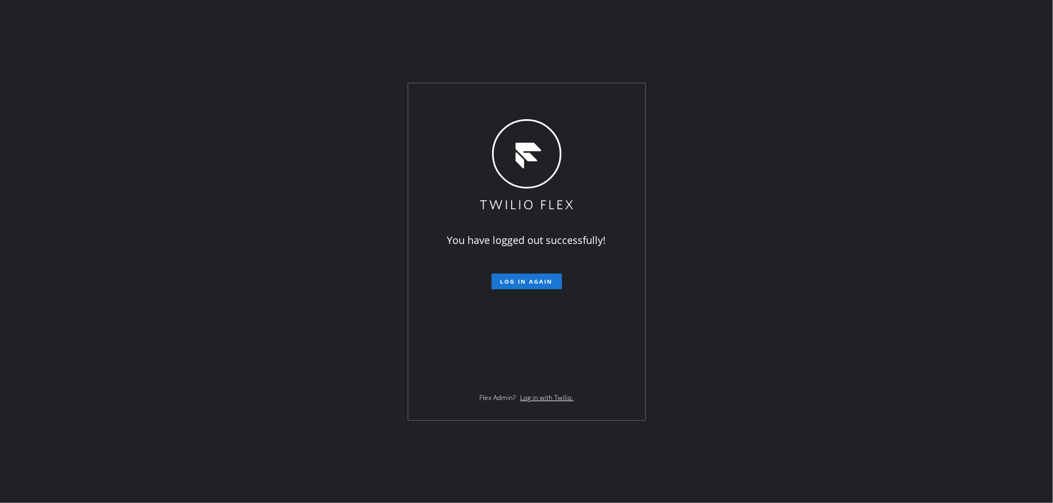
click at [1011, 13] on div "You have logged out successfully! Log in again Flex Admin? Log in with Twilio." at bounding box center [526, 251] width 1053 height 503
click at [528, 280] on span "Log in again" at bounding box center [527, 281] width 53 height 8
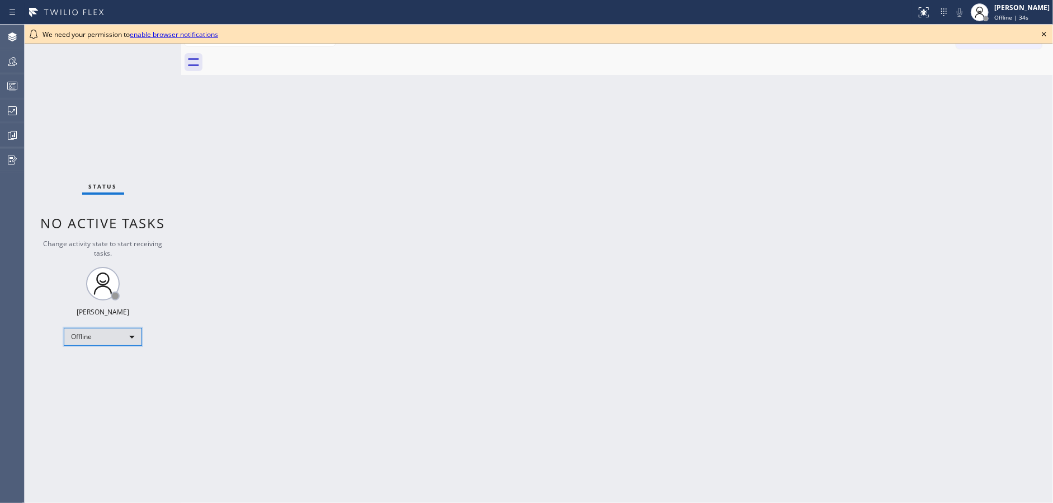
click at [96, 337] on div "Offline" at bounding box center [103, 337] width 78 height 18
click at [99, 369] on li "Available" at bounding box center [102, 365] width 76 height 13
click at [1048, 33] on icon at bounding box center [1043, 33] width 13 height 13
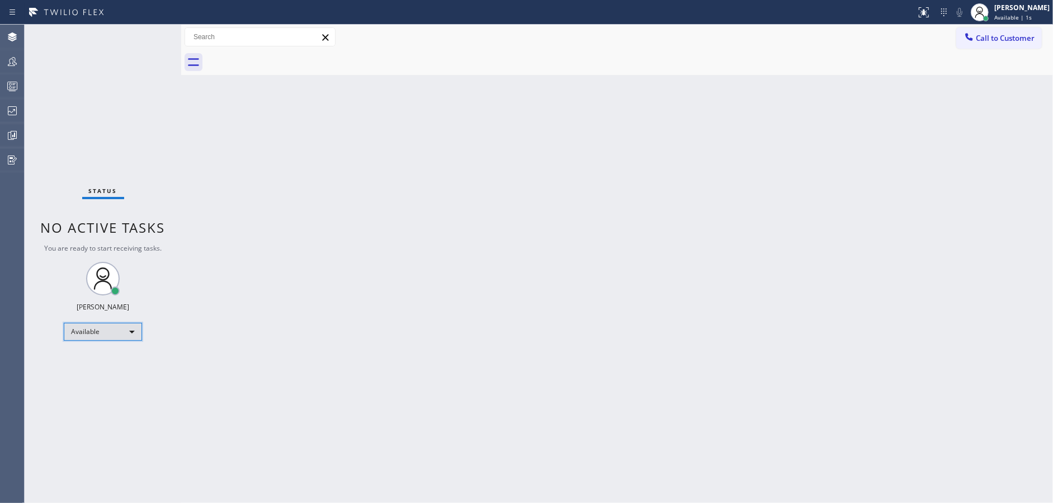
click at [112, 327] on div "Available" at bounding box center [103, 332] width 78 height 18
click at [118, 371] on li "Unavailable" at bounding box center [102, 374] width 76 height 13
click at [8, 92] on icon at bounding box center [12, 85] width 13 height 13
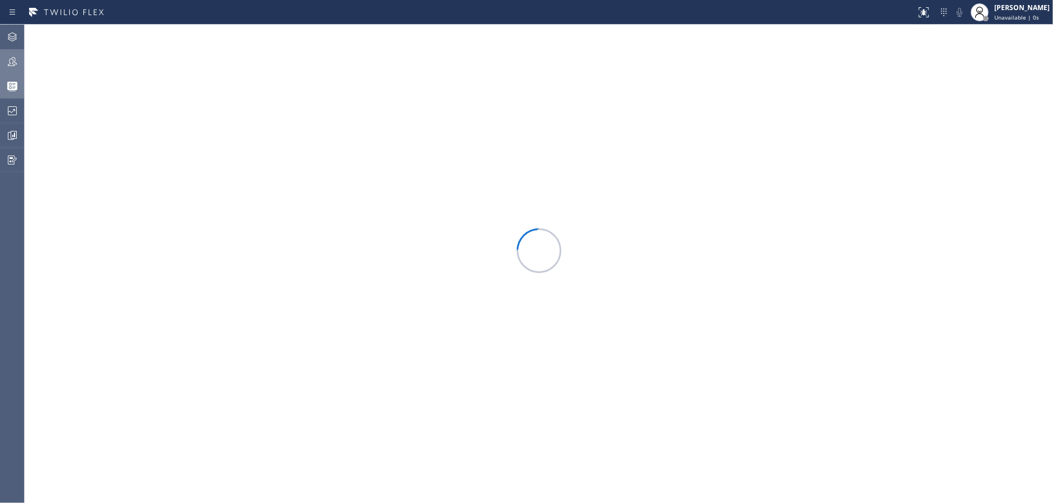
click at [2, 70] on div at bounding box center [12, 61] width 25 height 22
click at [1006, 58] on button "Filter" at bounding box center [1013, 52] width 60 height 18
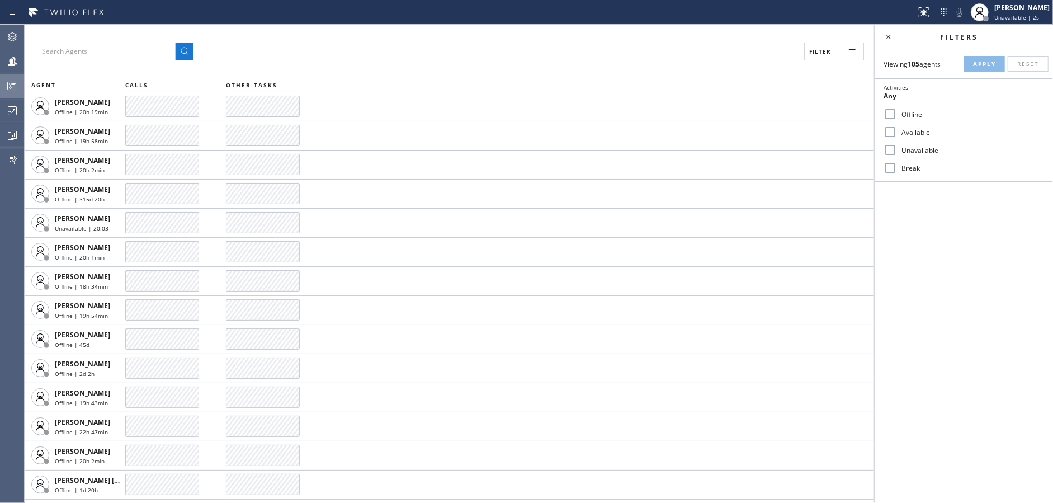
click at [893, 128] on input "Available" at bounding box center [890, 131] width 13 height 13
checkbox input "true"
click at [886, 147] on input "Unavailable" at bounding box center [890, 149] width 13 height 13
checkbox input "true"
click at [891, 175] on div "Break" at bounding box center [964, 168] width 178 height 18
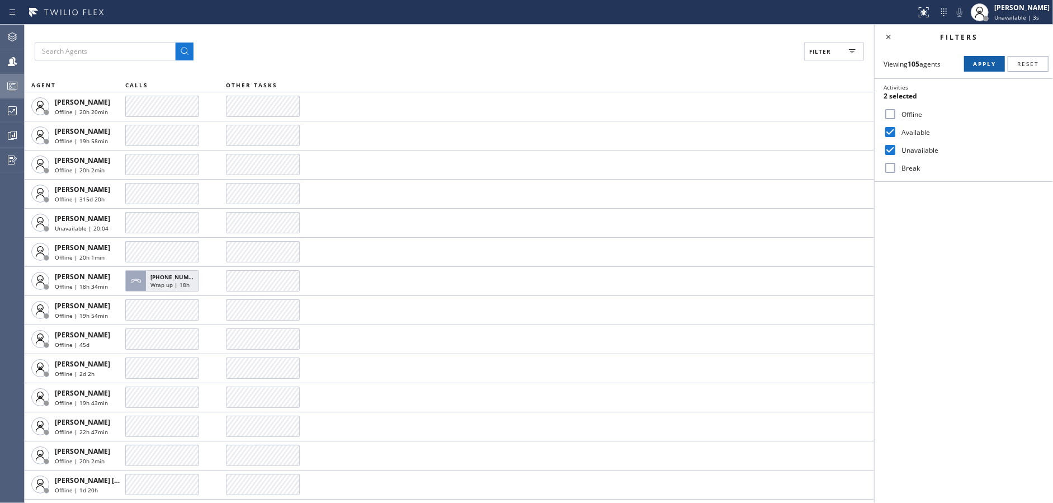
click at [890, 171] on input "Break" at bounding box center [890, 167] width 13 height 13
click at [987, 65] on span "Apply" at bounding box center [984, 64] width 23 height 8
click at [889, 36] on icon at bounding box center [888, 36] width 13 height 13
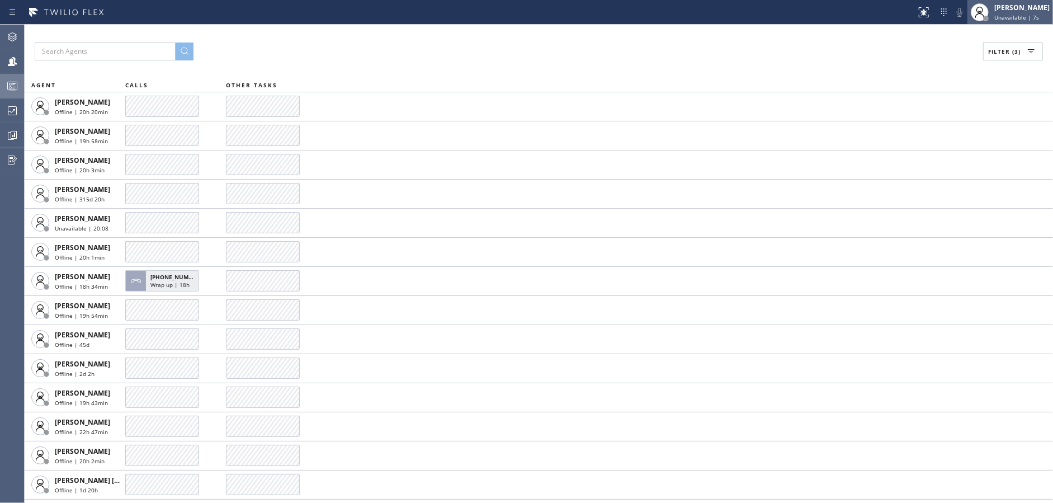
click at [1027, 16] on span "Unavailable | 7s" at bounding box center [1016, 17] width 45 height 8
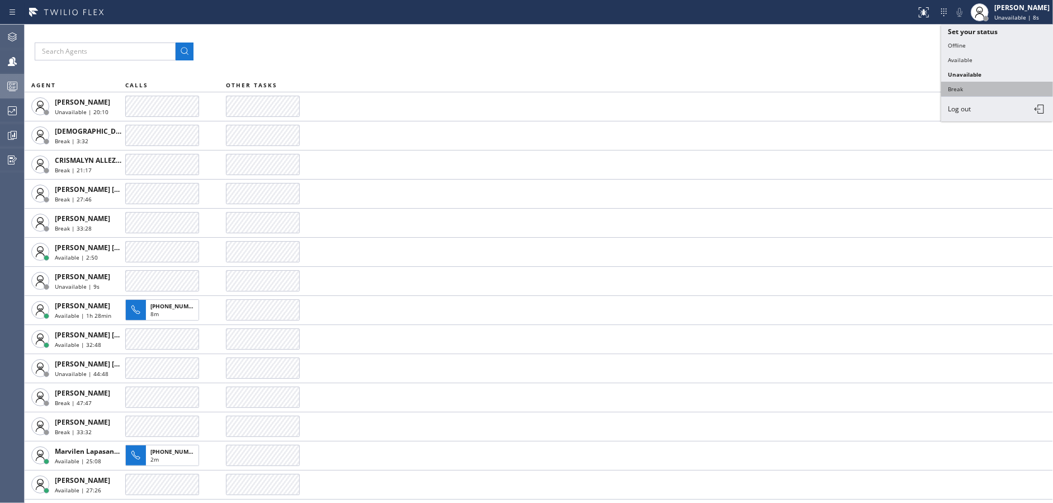
click at [953, 86] on button "Break" at bounding box center [997, 89] width 112 height 15
